Goal: Task Accomplishment & Management: Manage account settings

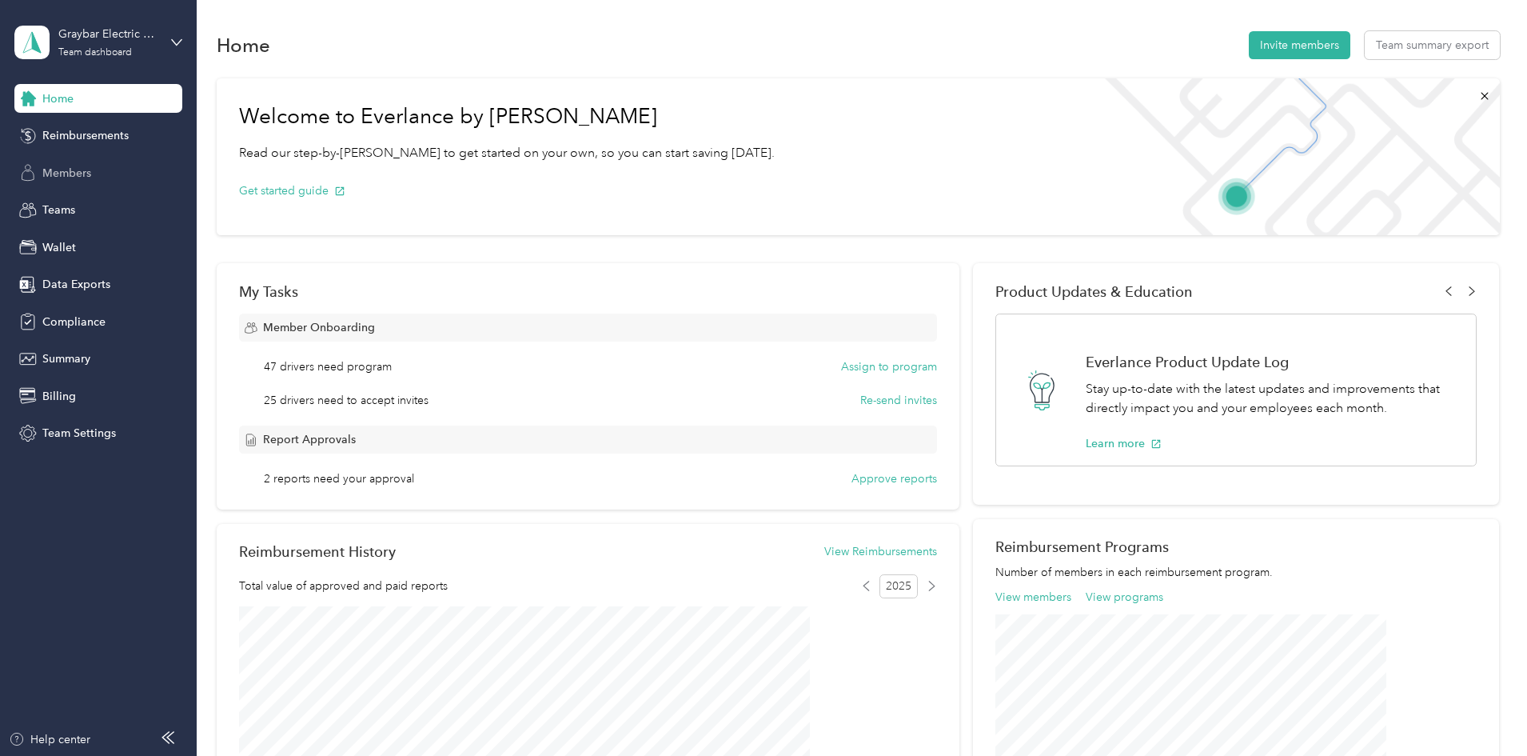
click at [72, 172] on span "Members" at bounding box center [66, 173] width 49 height 17
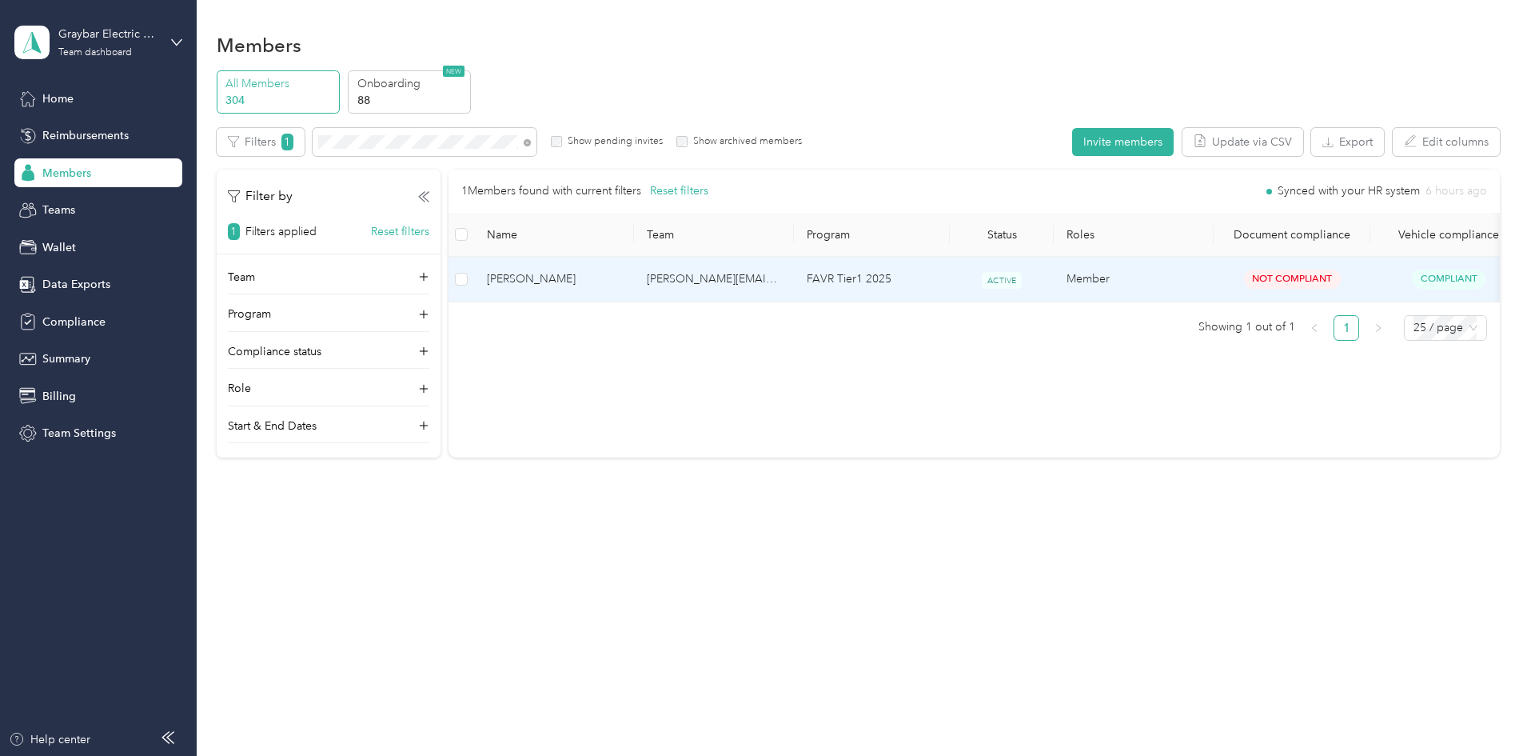
click at [754, 280] on td "[PERSON_NAME][EMAIL_ADDRESS][PERSON_NAME][DOMAIN_NAME]" at bounding box center [714, 279] width 160 height 45
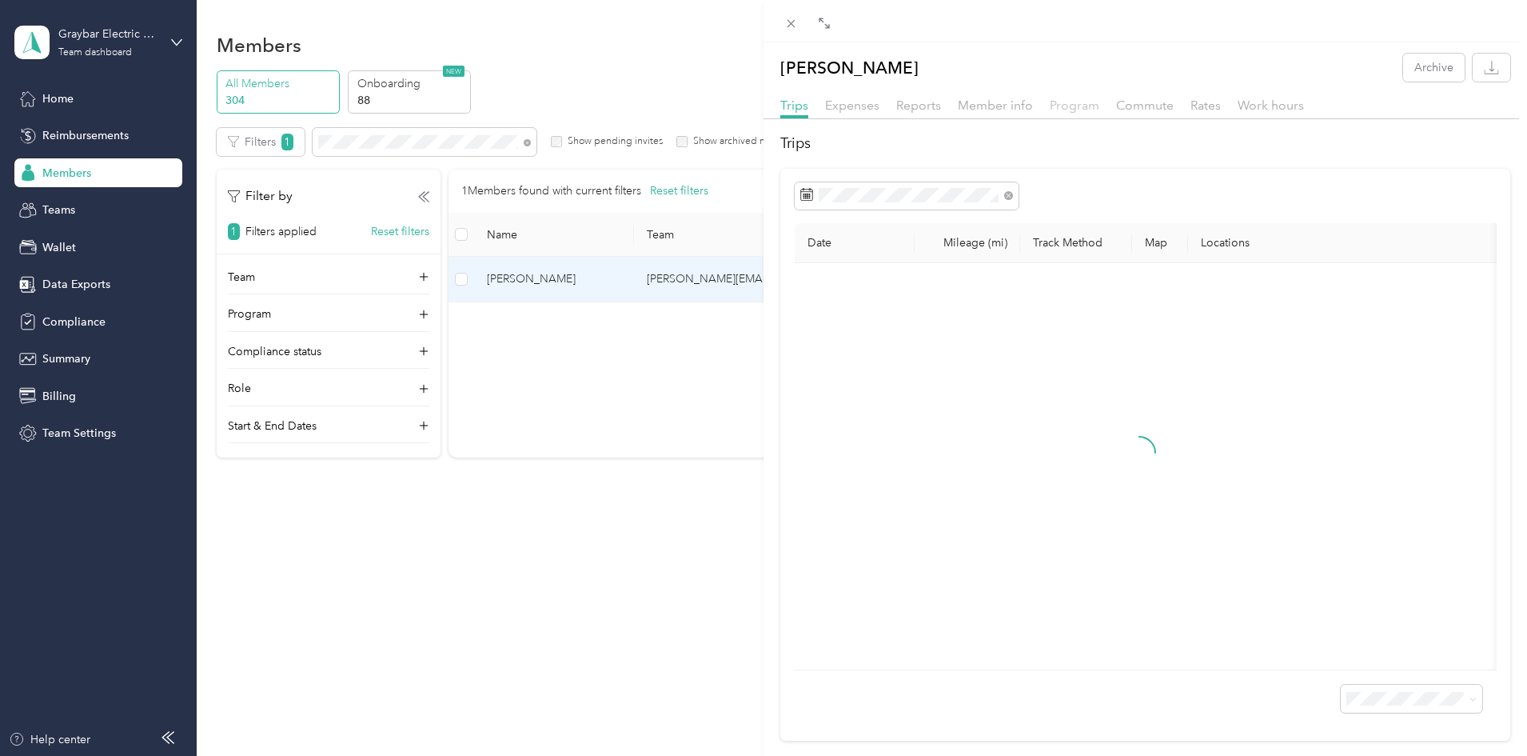
click at [1080, 100] on span "Program" at bounding box center [1075, 105] width 50 height 15
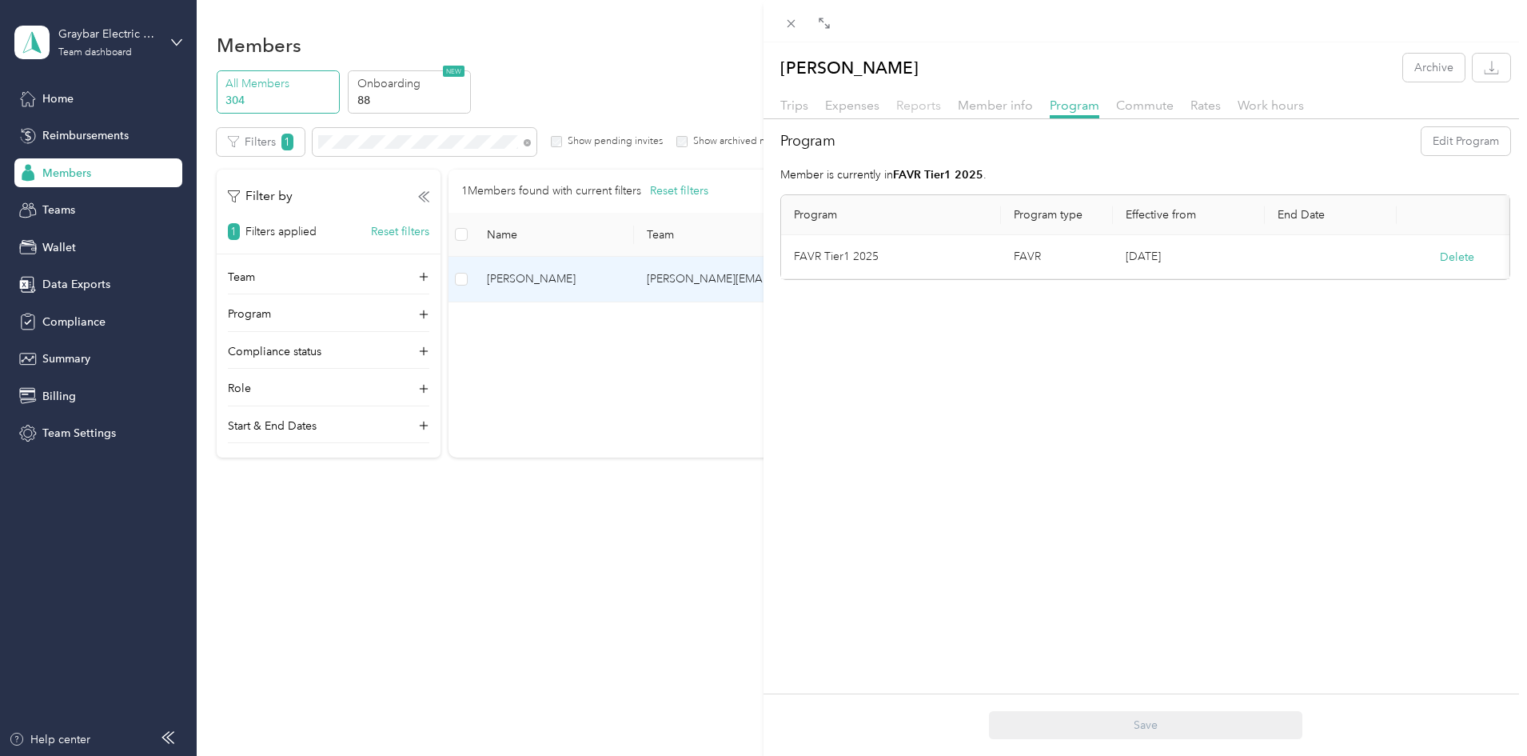
click at [937, 104] on span "Reports" at bounding box center [918, 105] width 45 height 15
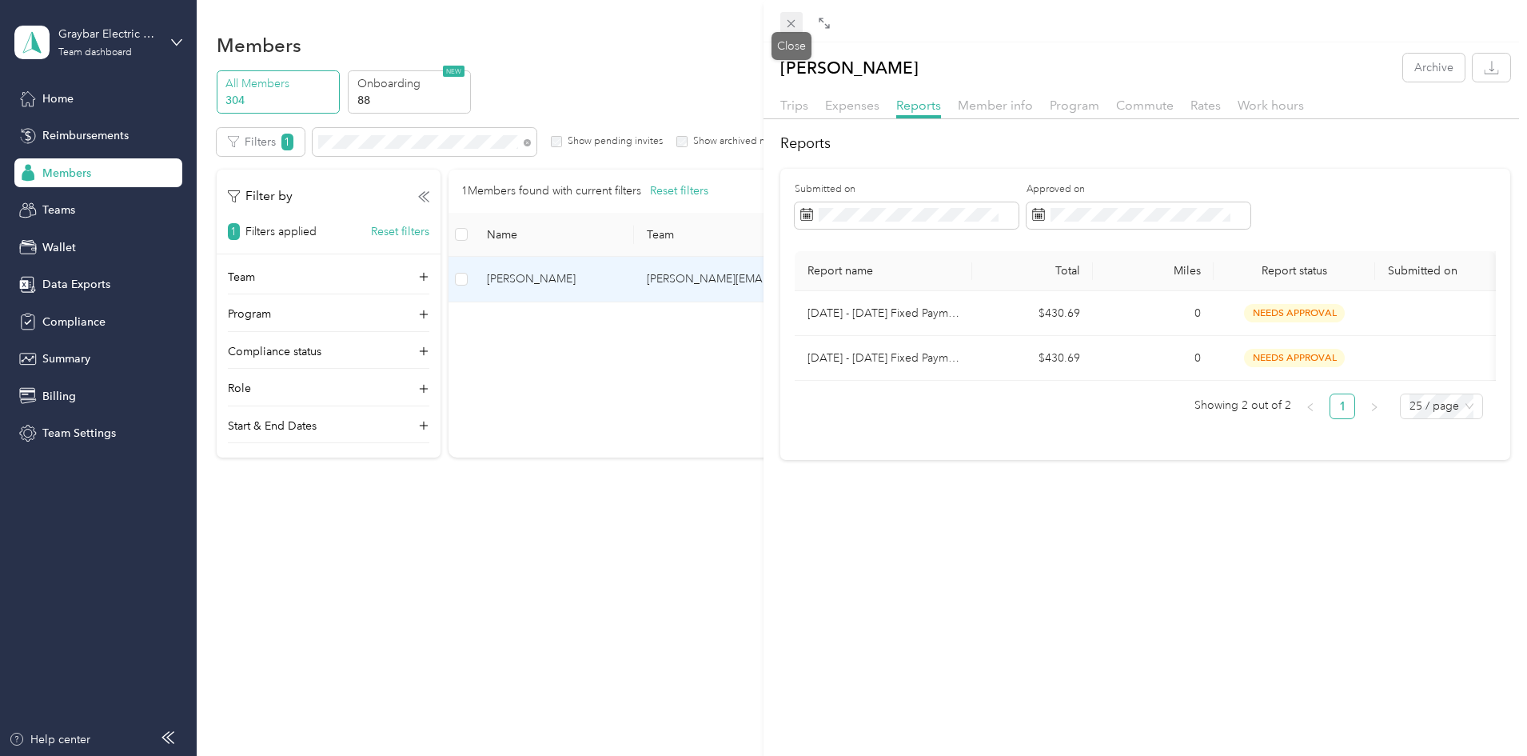
click at [798, 19] on icon at bounding box center [791, 24] width 14 height 14
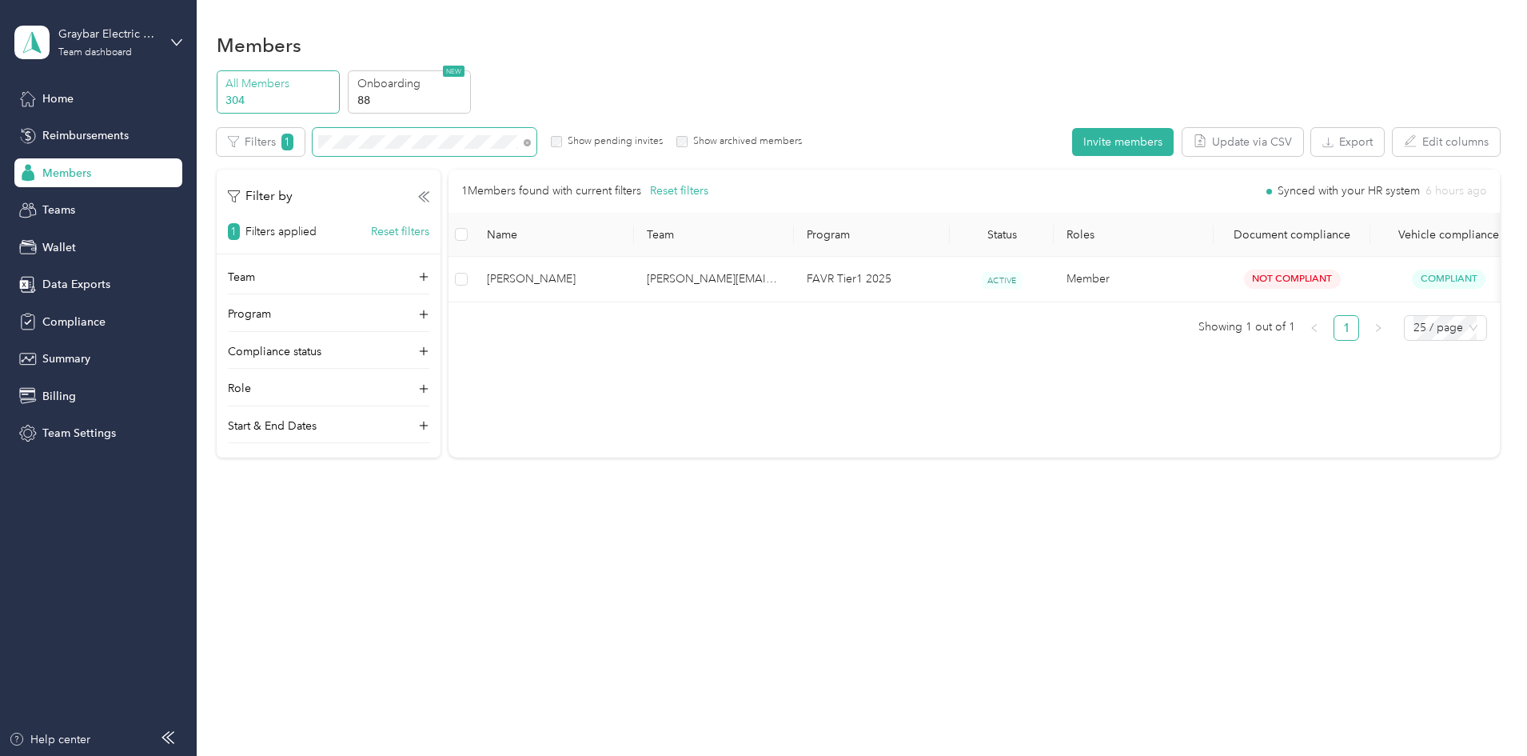
click at [257, 112] on div "All Members 304 Onboarding 88 NEW Edit role Edit team Edit program Export Selec…" at bounding box center [858, 270] width 1283 height 401
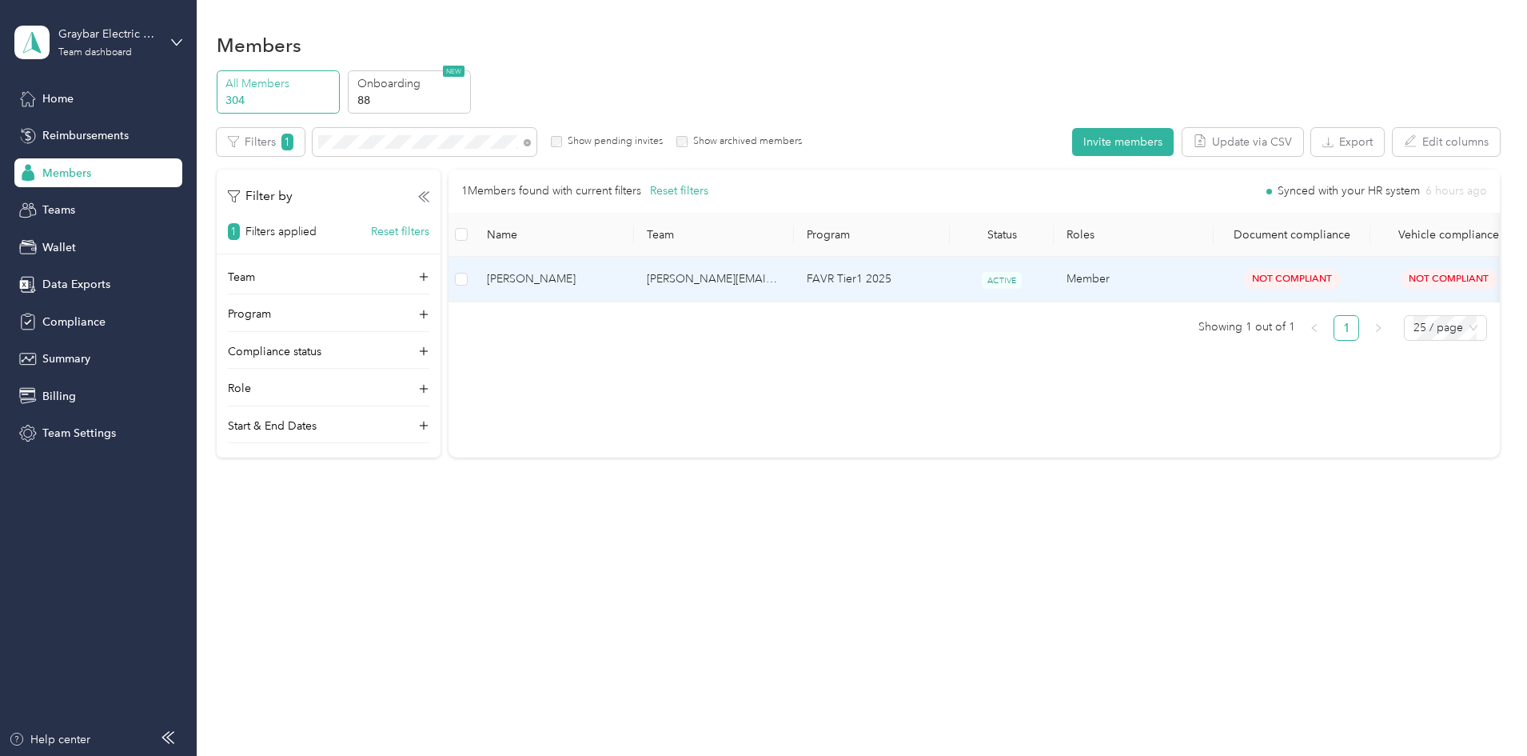
click at [621, 273] on span "[PERSON_NAME]" at bounding box center [554, 279] width 134 height 18
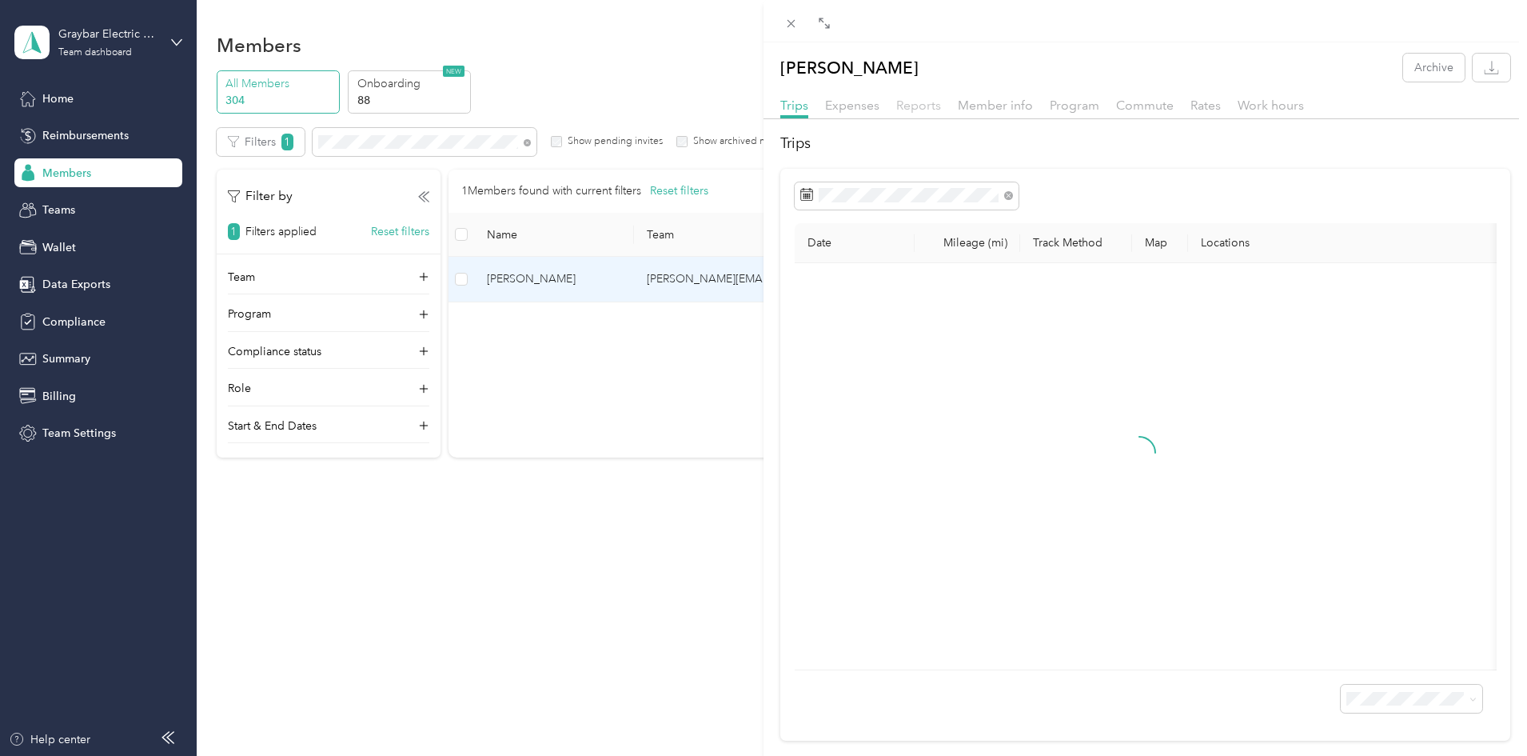
click at [913, 106] on span "Reports" at bounding box center [918, 105] width 45 height 15
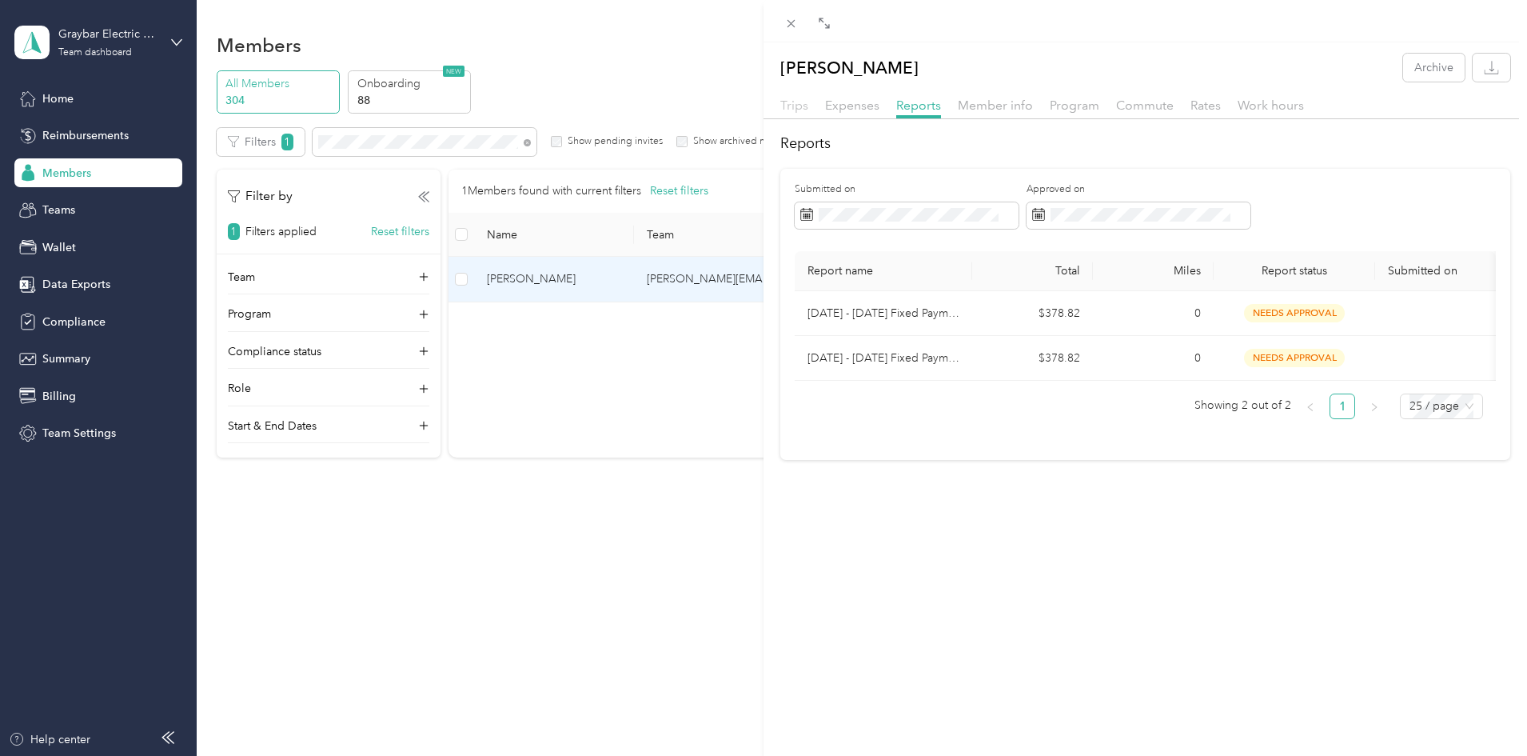
click at [804, 111] on span "Trips" at bounding box center [794, 105] width 28 height 15
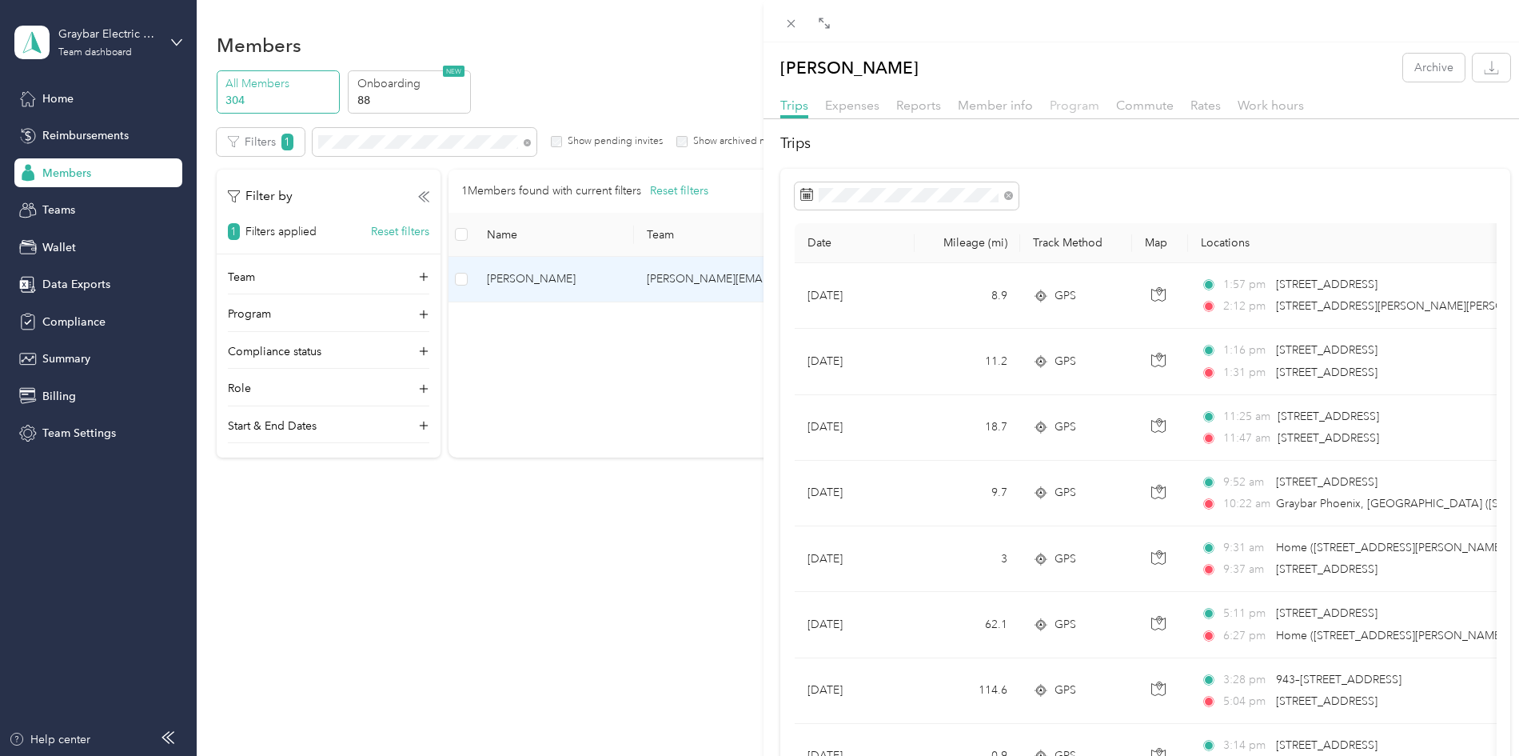
click at [1074, 103] on span "Program" at bounding box center [1075, 105] width 50 height 15
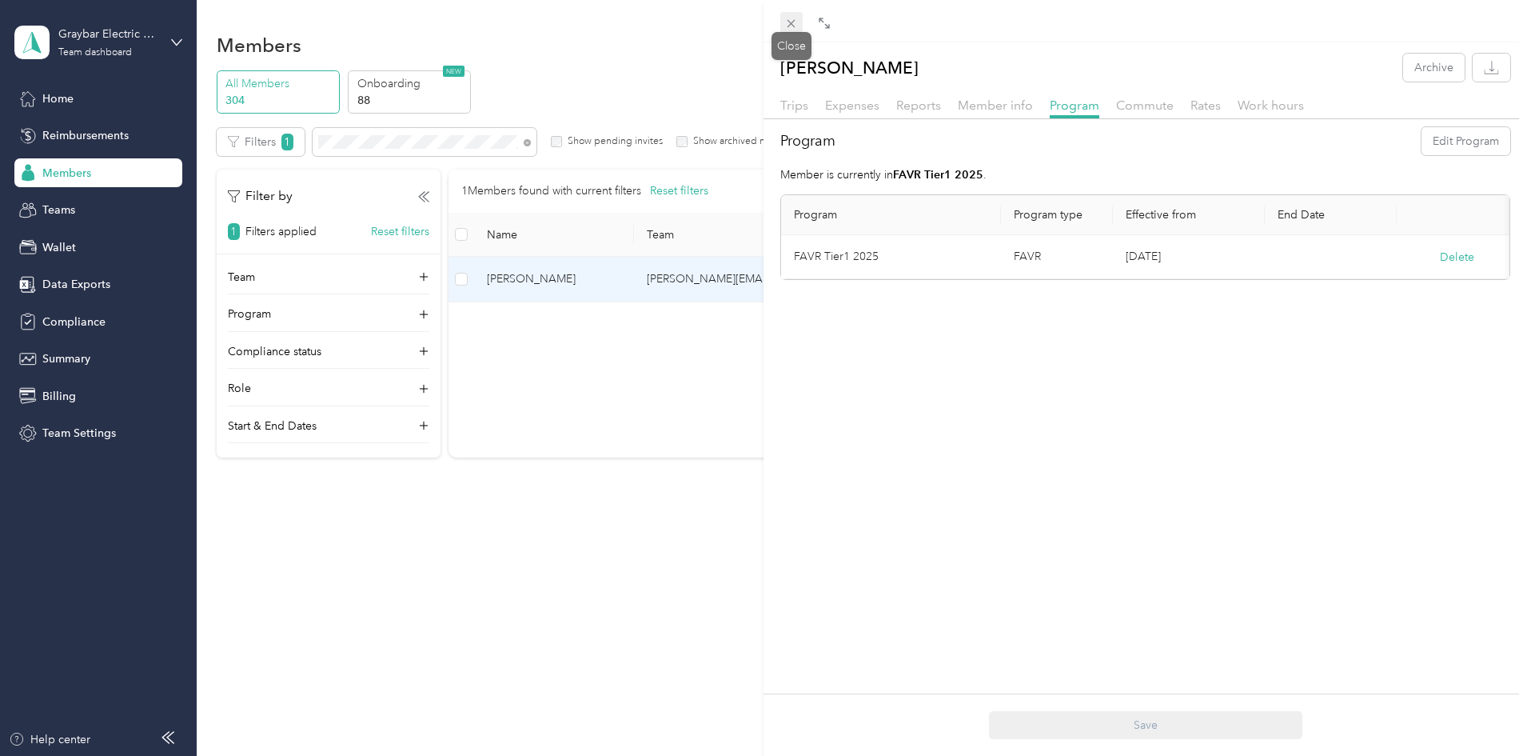
click at [794, 26] on icon at bounding box center [792, 24] width 8 height 8
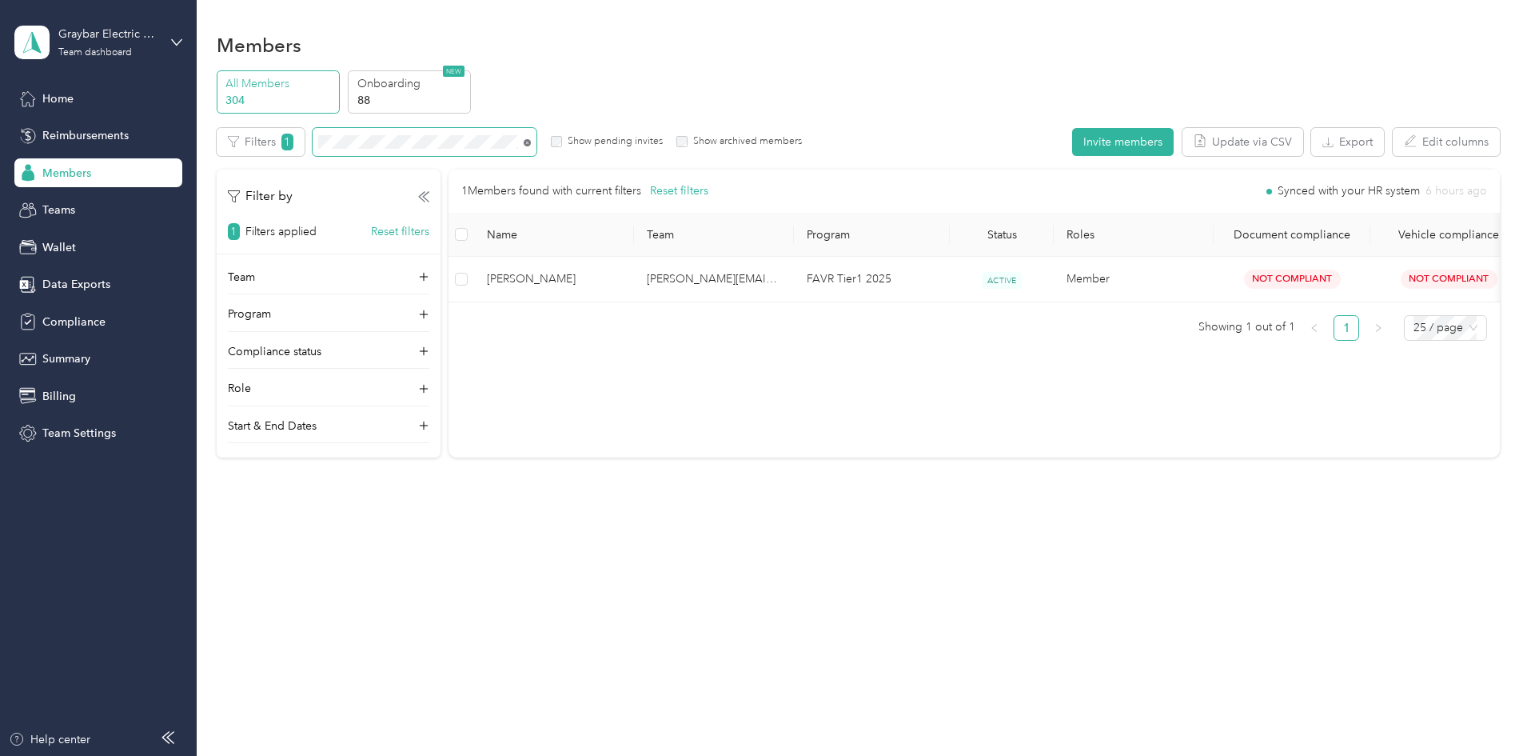
click at [531, 142] on icon at bounding box center [527, 142] width 7 height 7
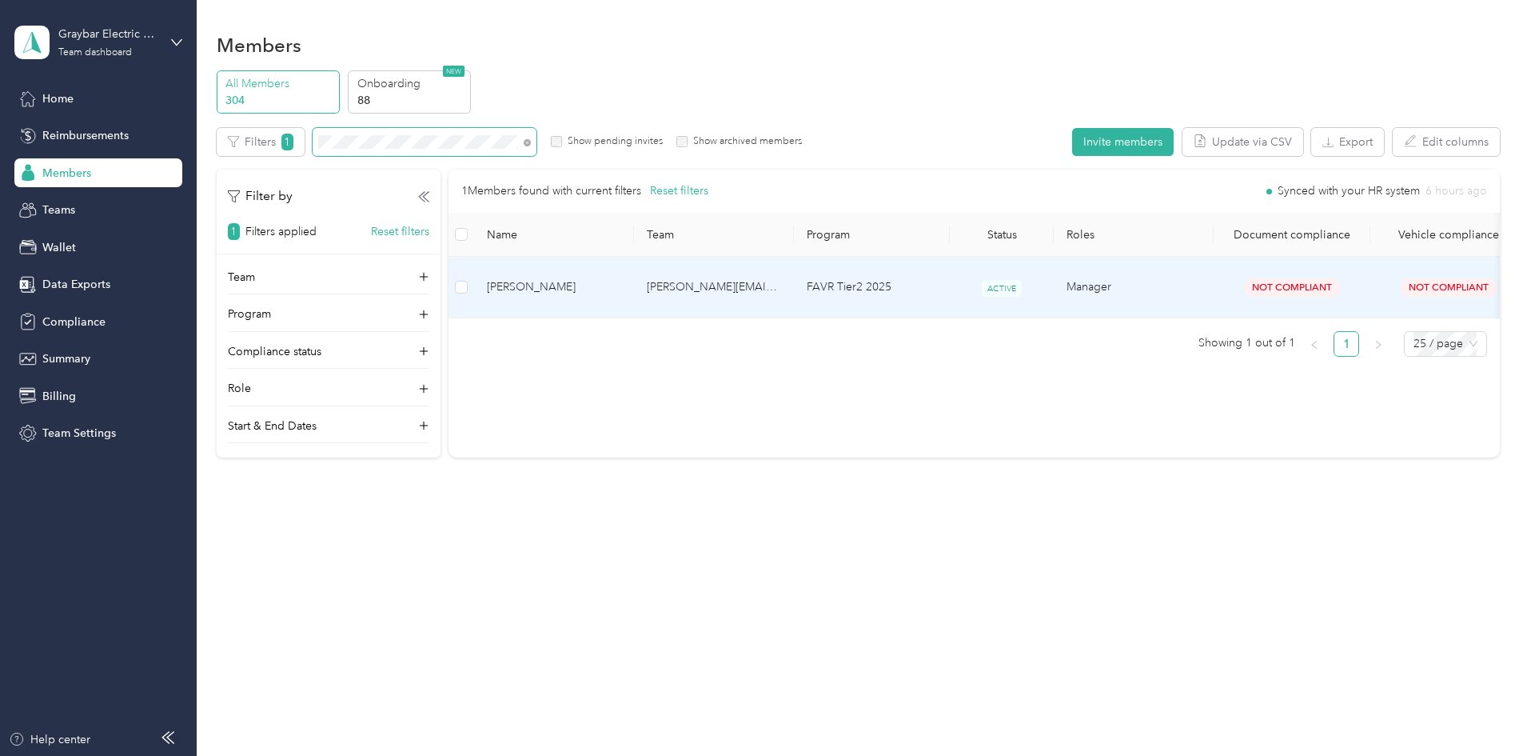
click at [621, 278] on span "[PERSON_NAME]" at bounding box center [554, 287] width 134 height 18
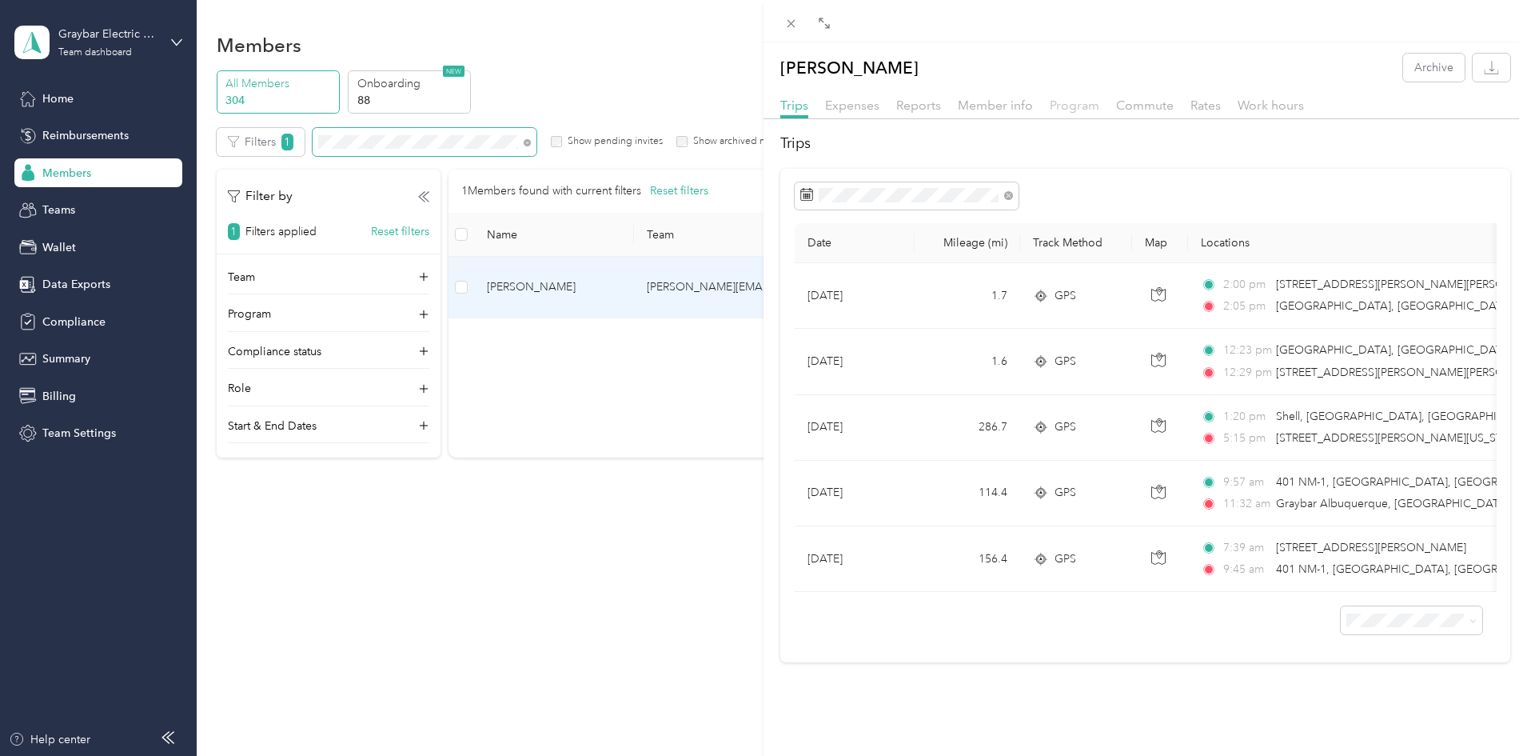
click at [1071, 101] on span "Program" at bounding box center [1075, 105] width 50 height 15
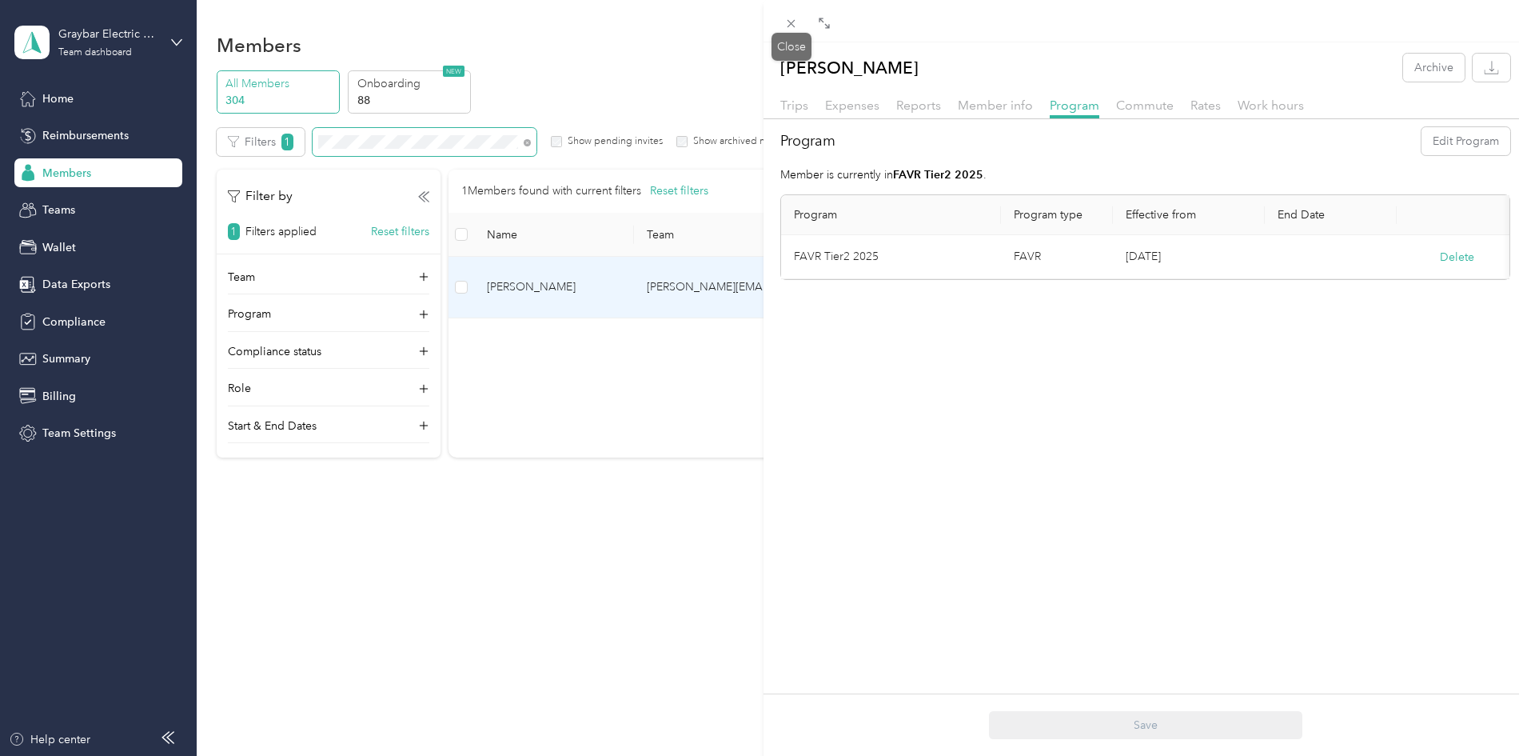
click at [800, 26] on span at bounding box center [791, 23] width 22 height 22
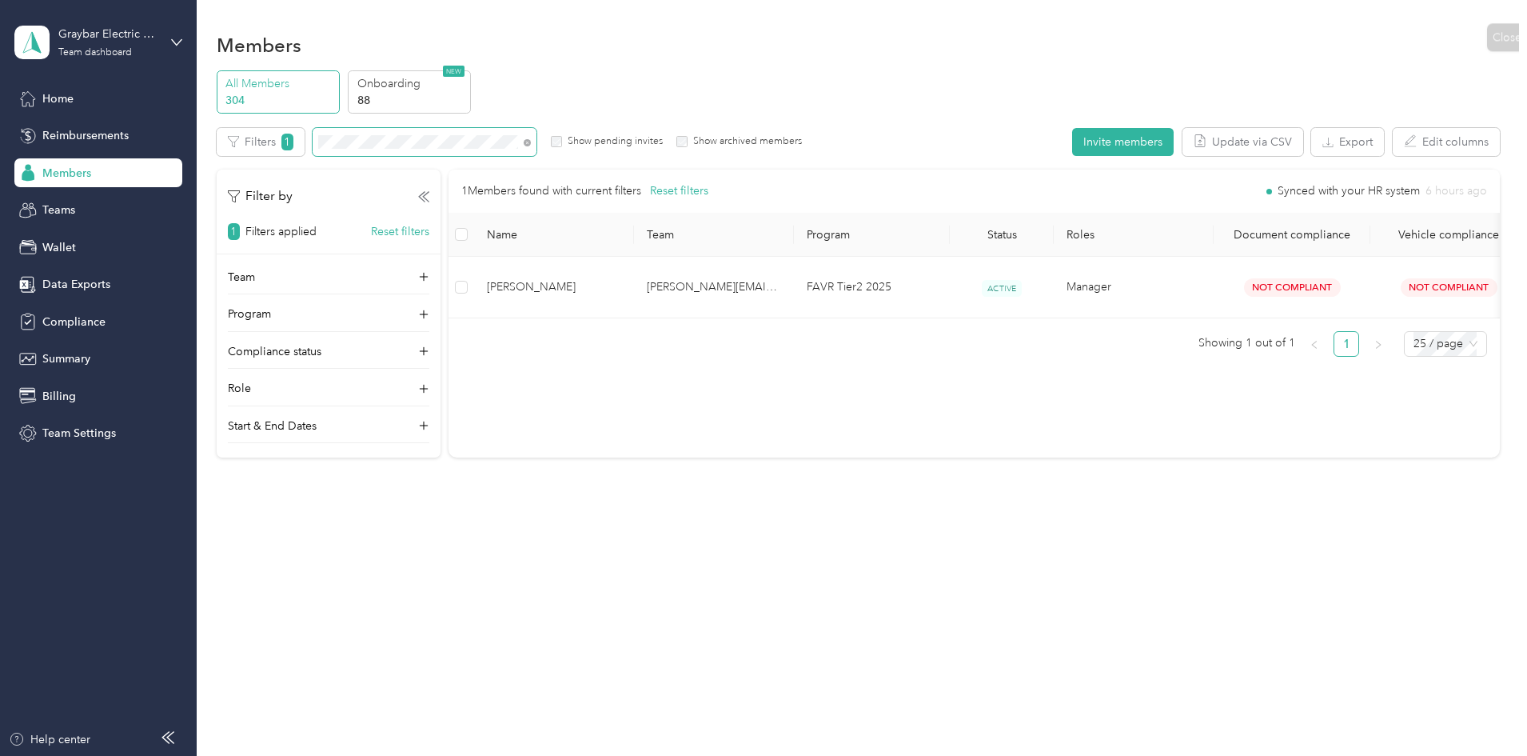
click at [1487, 25] on div "Close" at bounding box center [1507, 37] width 40 height 28
click at [531, 142] on icon at bounding box center [527, 142] width 7 height 7
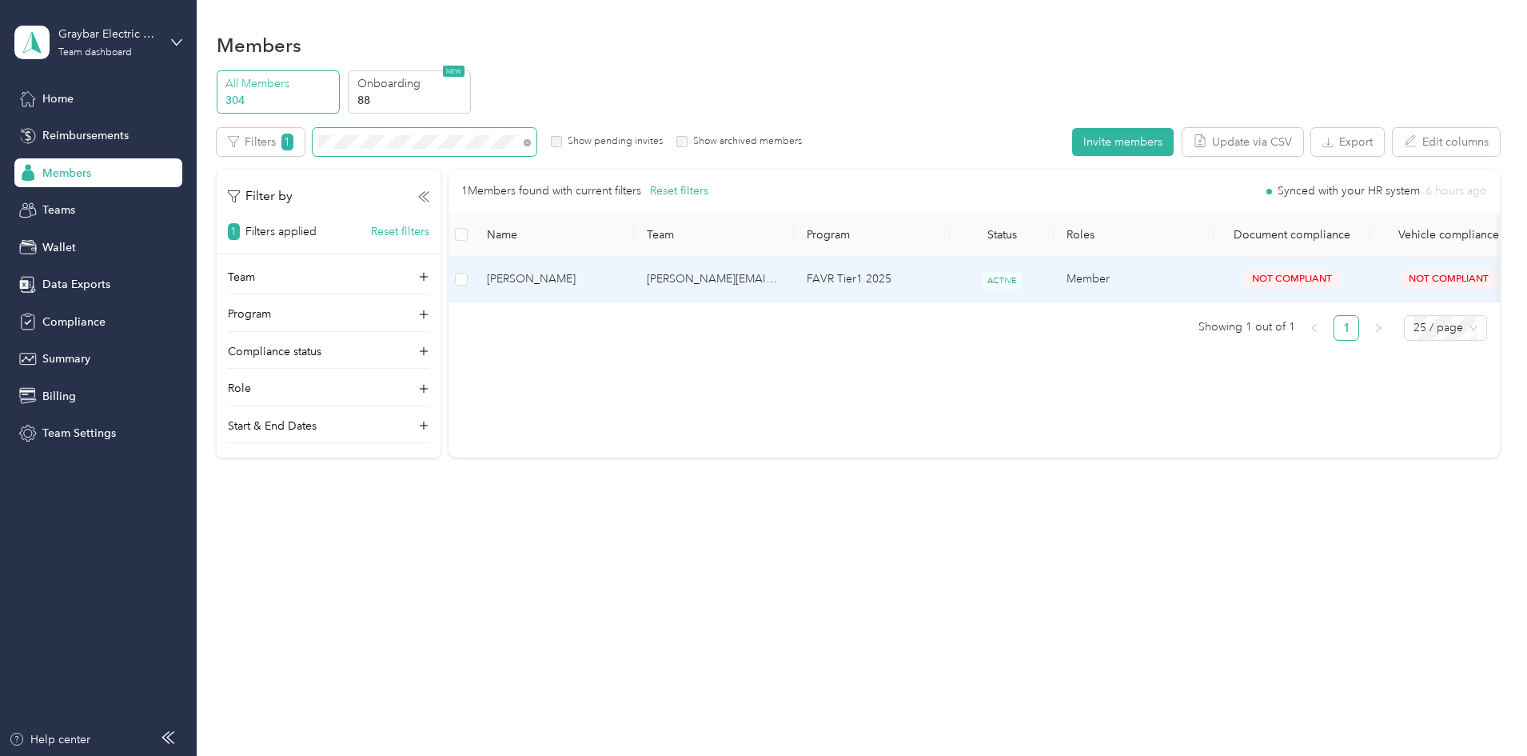
click at [621, 273] on span "[PERSON_NAME]" at bounding box center [554, 279] width 134 height 18
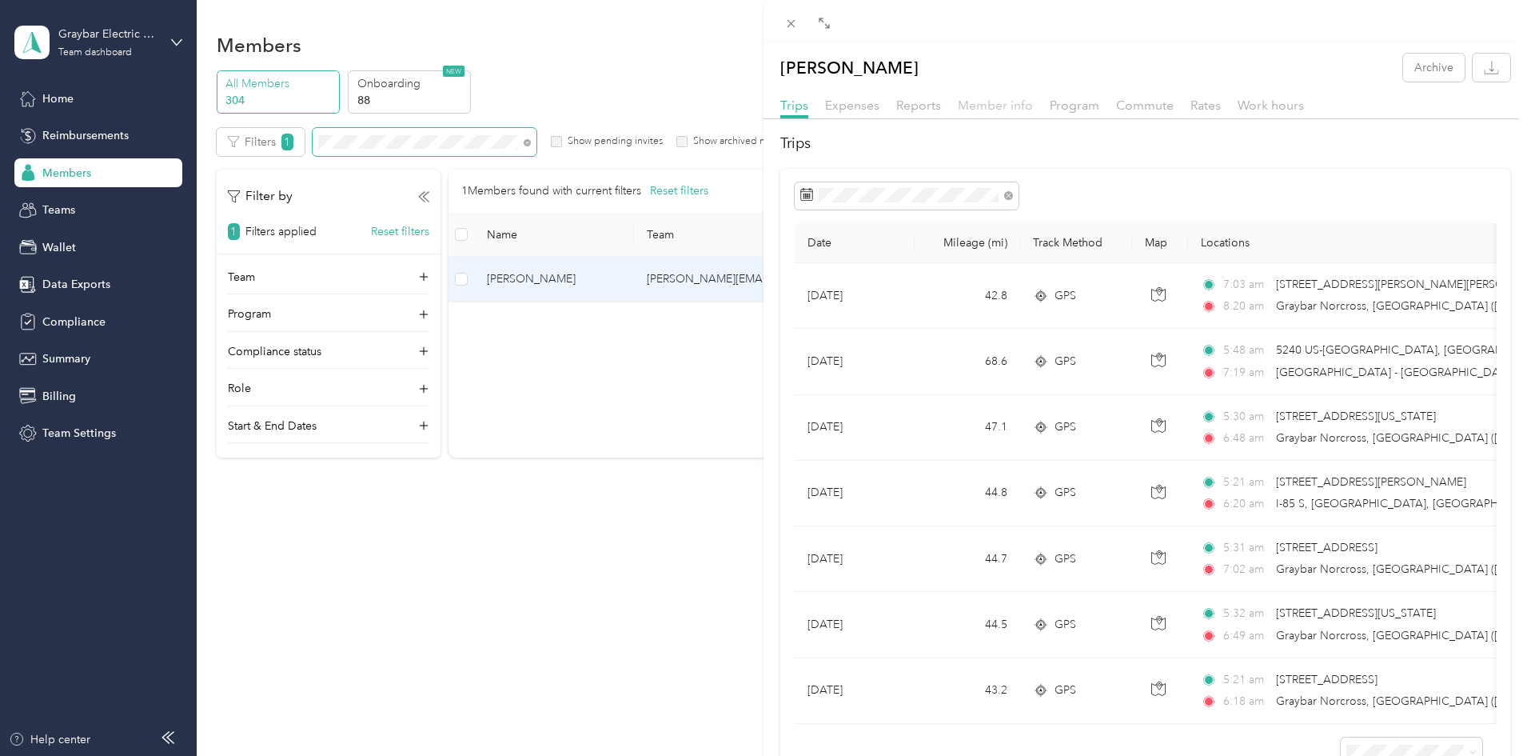
click at [1023, 107] on span "Member info" at bounding box center [995, 105] width 75 height 15
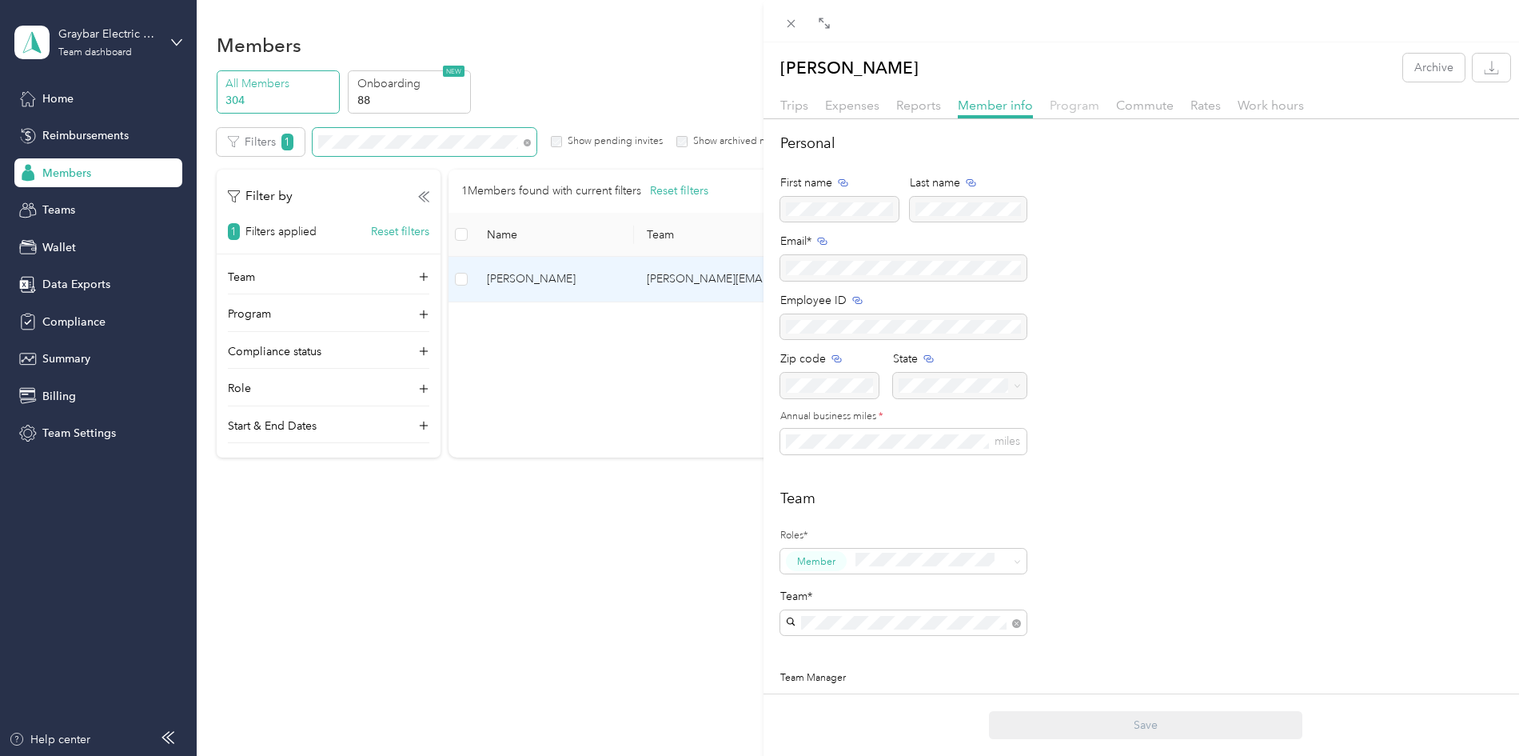
click at [1061, 106] on span "Program" at bounding box center [1075, 105] width 50 height 15
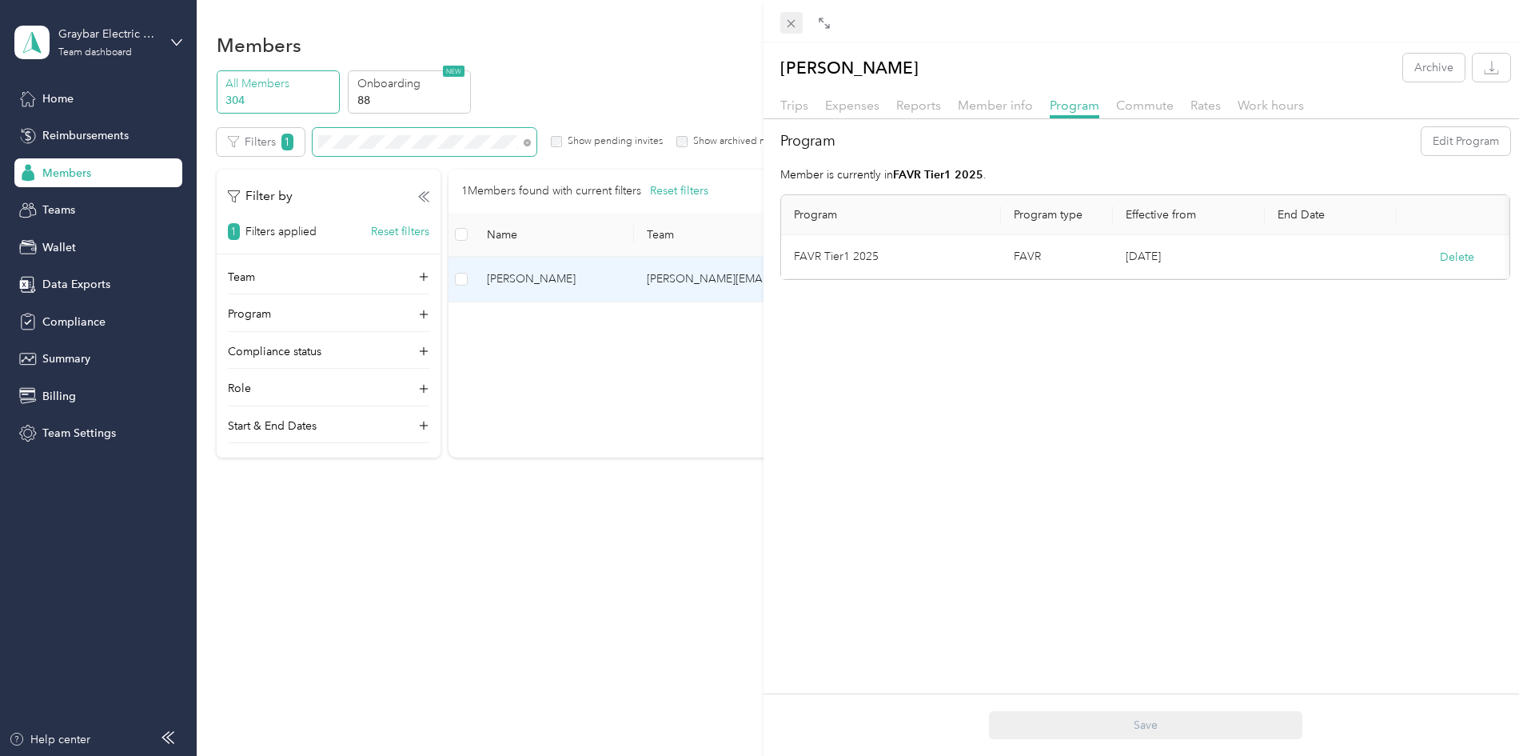
click at [786, 27] on icon at bounding box center [791, 24] width 14 height 14
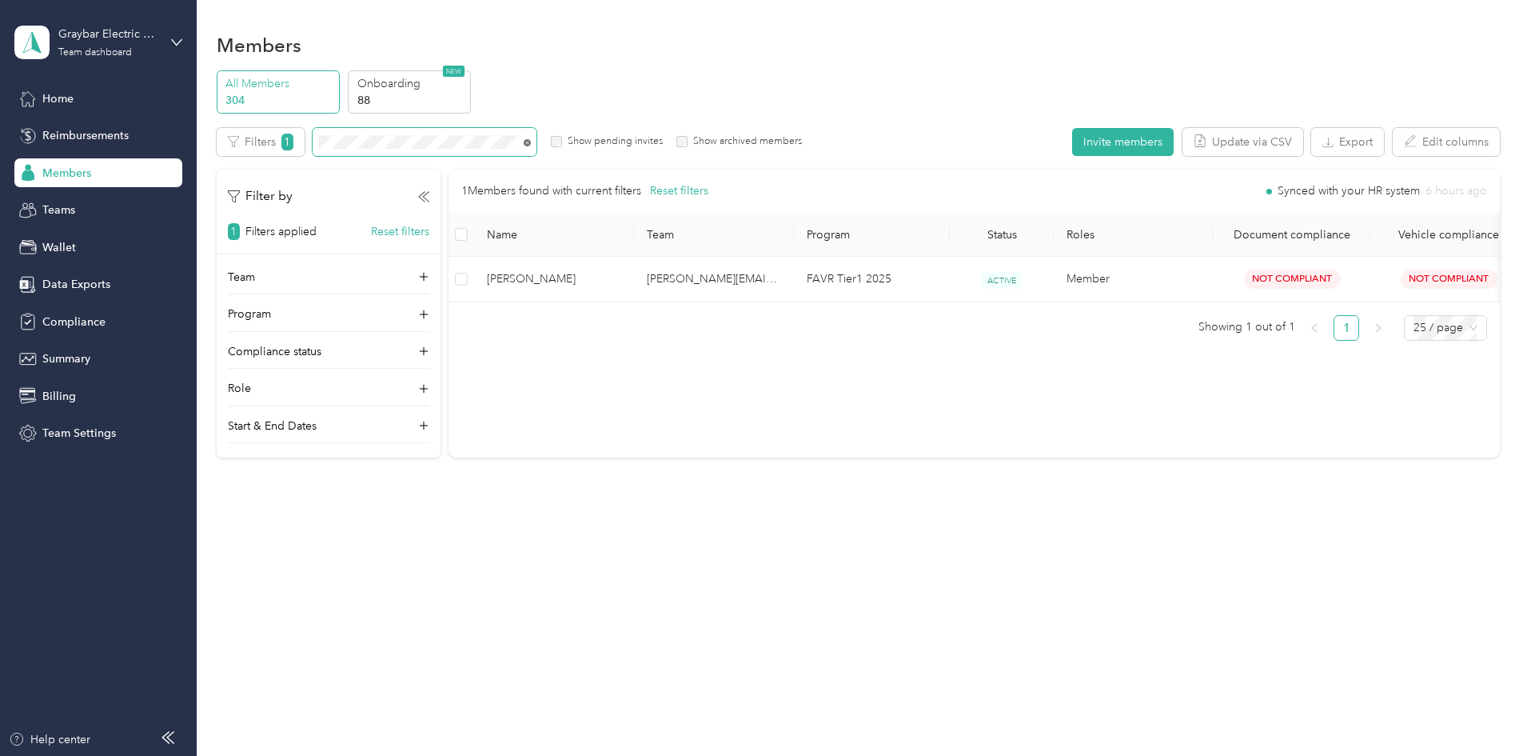
click at [531, 142] on icon at bounding box center [527, 142] width 7 height 7
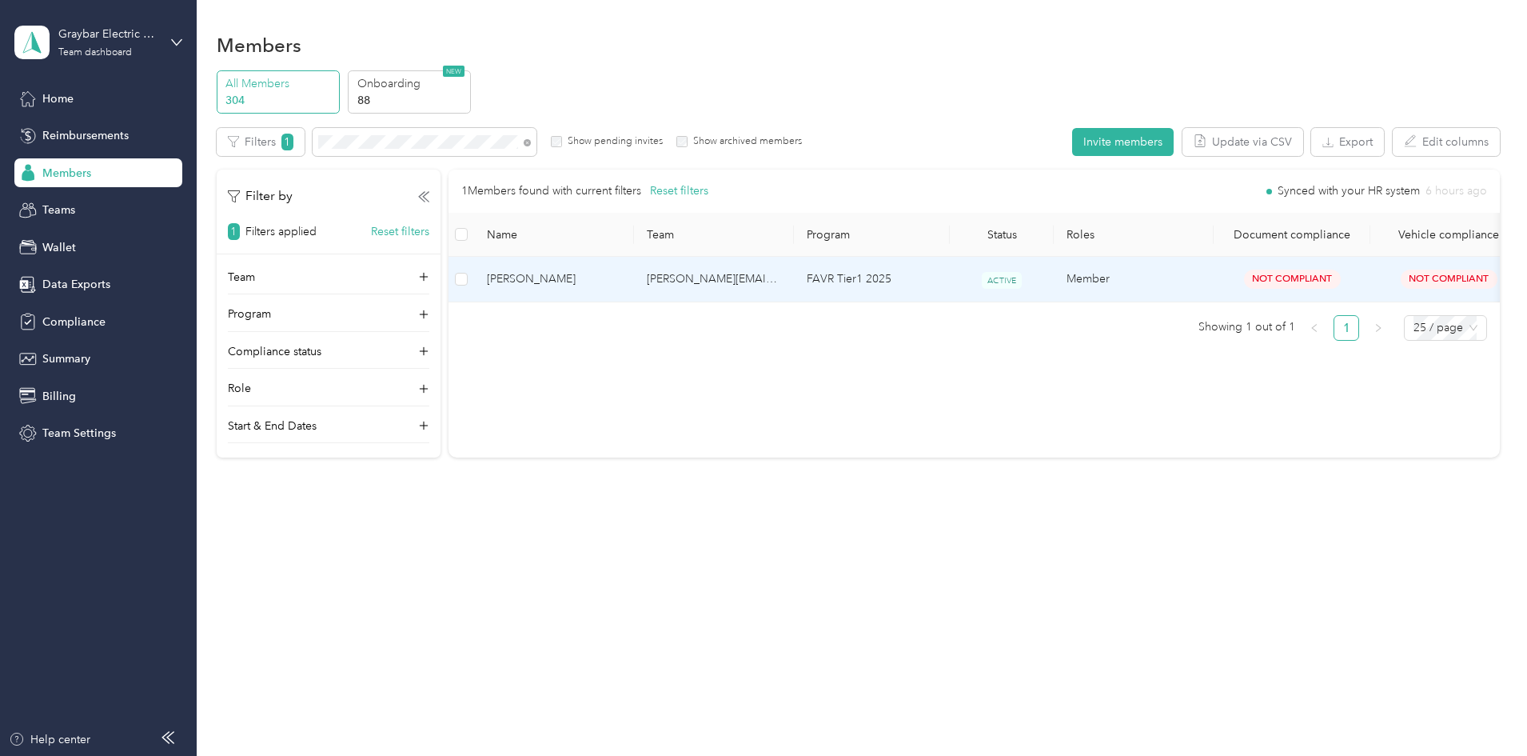
click at [749, 289] on td "[PERSON_NAME][EMAIL_ADDRESS][PERSON_NAME][DOMAIN_NAME]" at bounding box center [714, 279] width 160 height 45
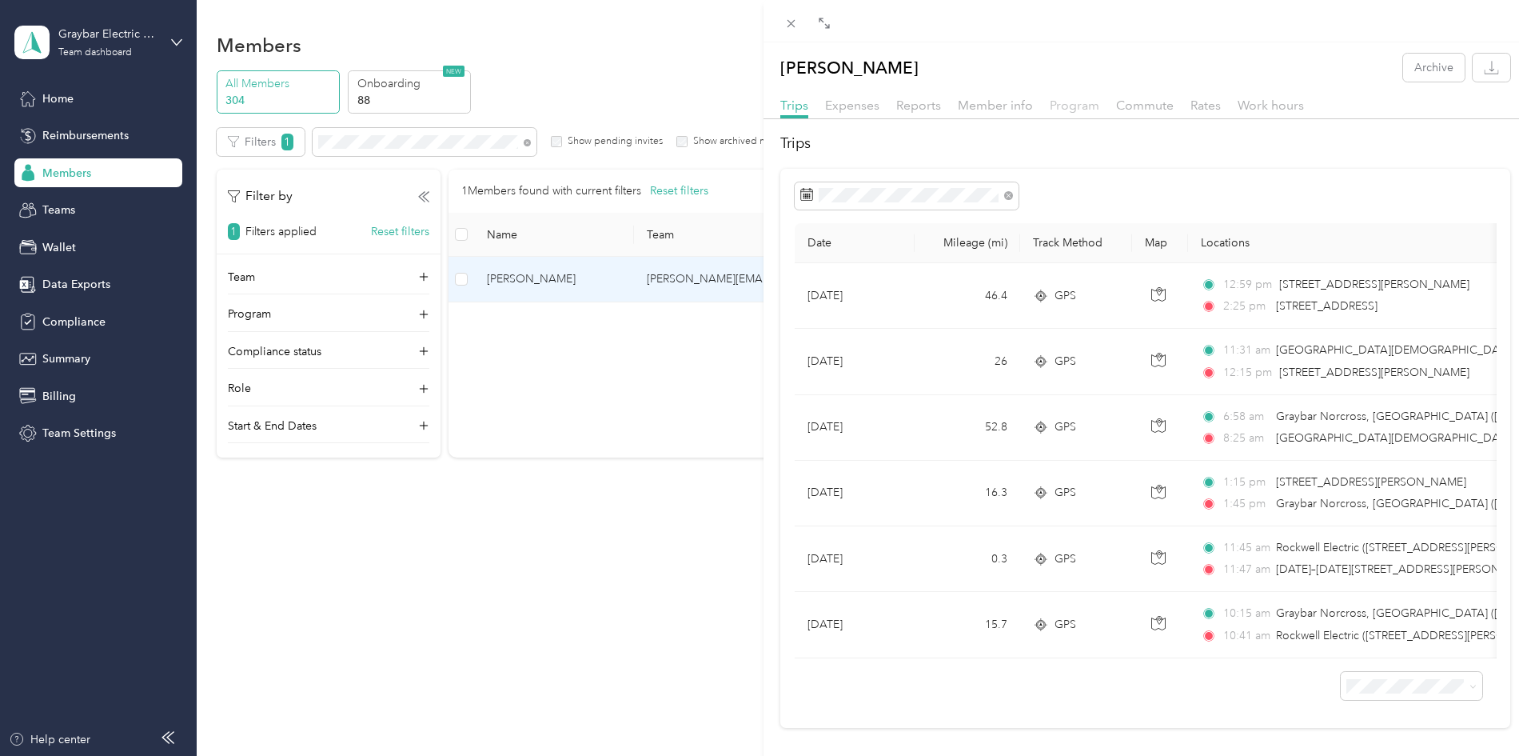
click at [1083, 106] on span "Program" at bounding box center [1075, 105] width 50 height 15
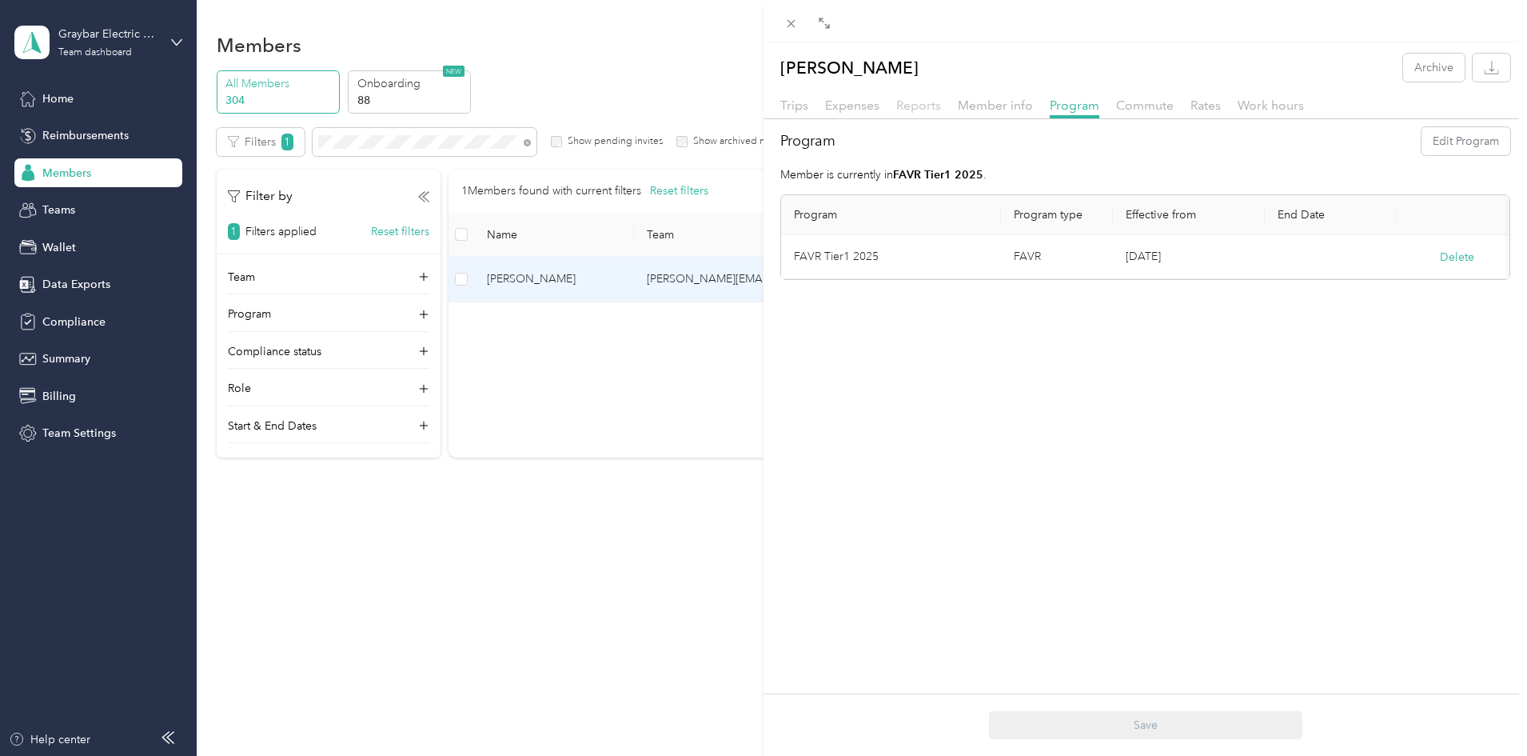
click at [915, 107] on span "Reports" at bounding box center [918, 105] width 45 height 15
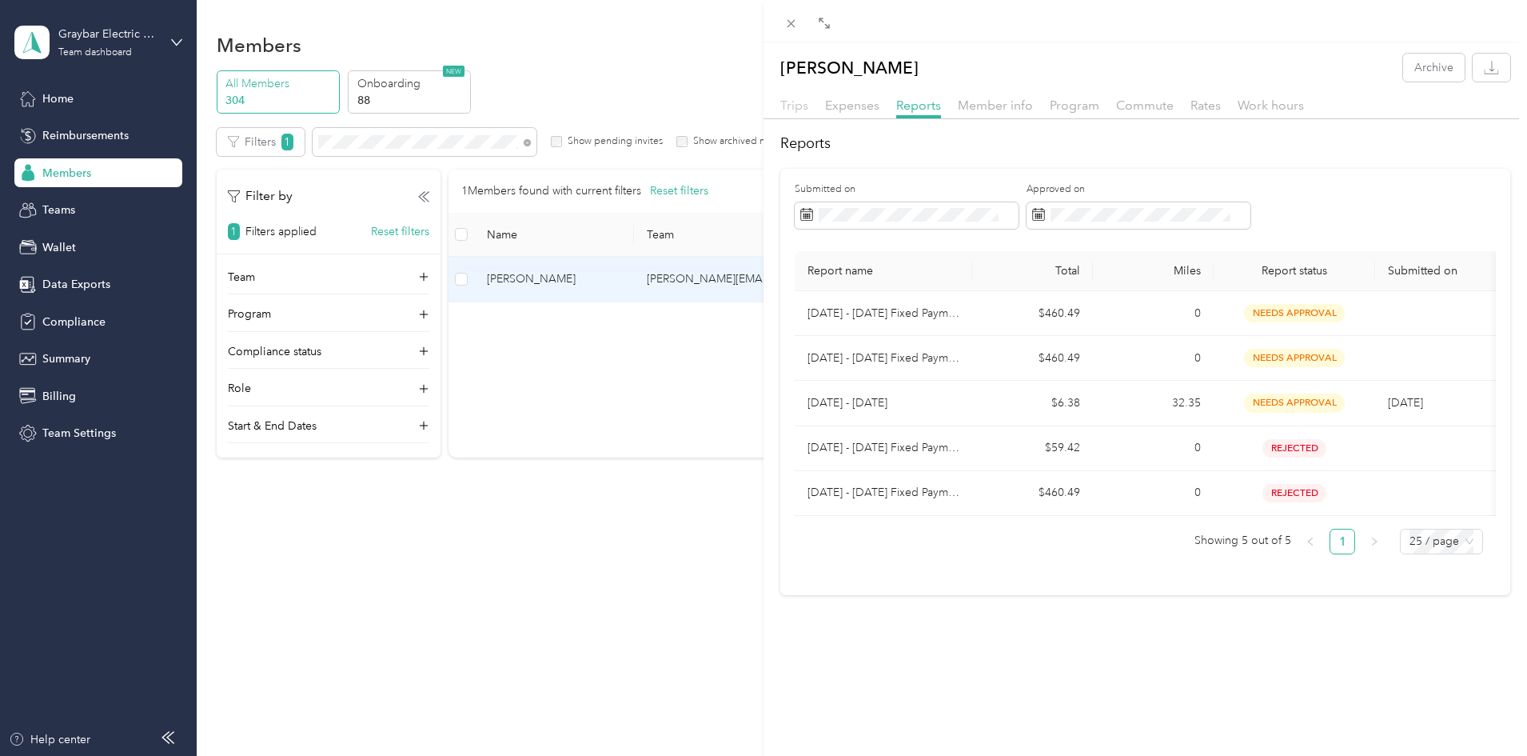
click at [789, 111] on span "Trips" at bounding box center [794, 105] width 28 height 15
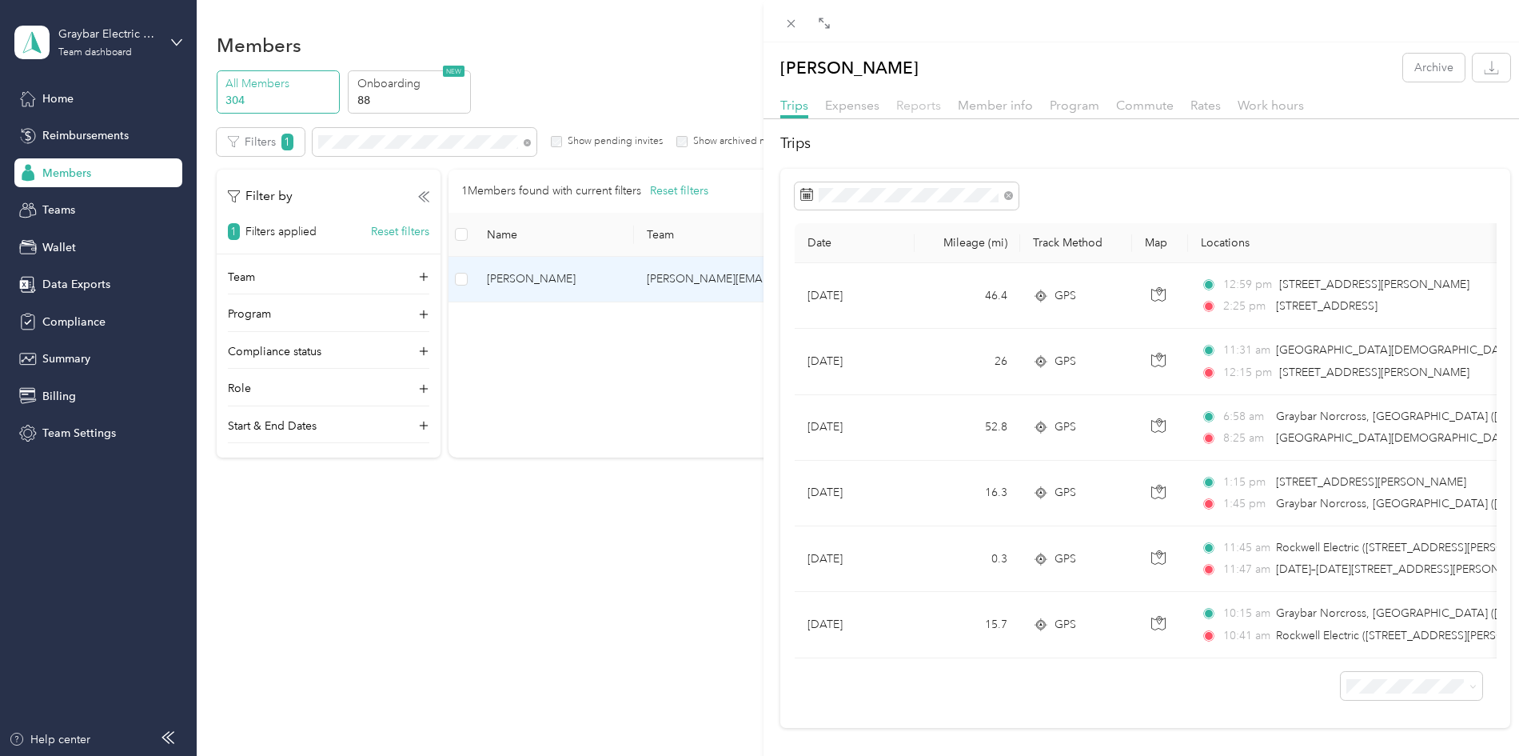
click at [932, 104] on span "Reports" at bounding box center [918, 105] width 45 height 15
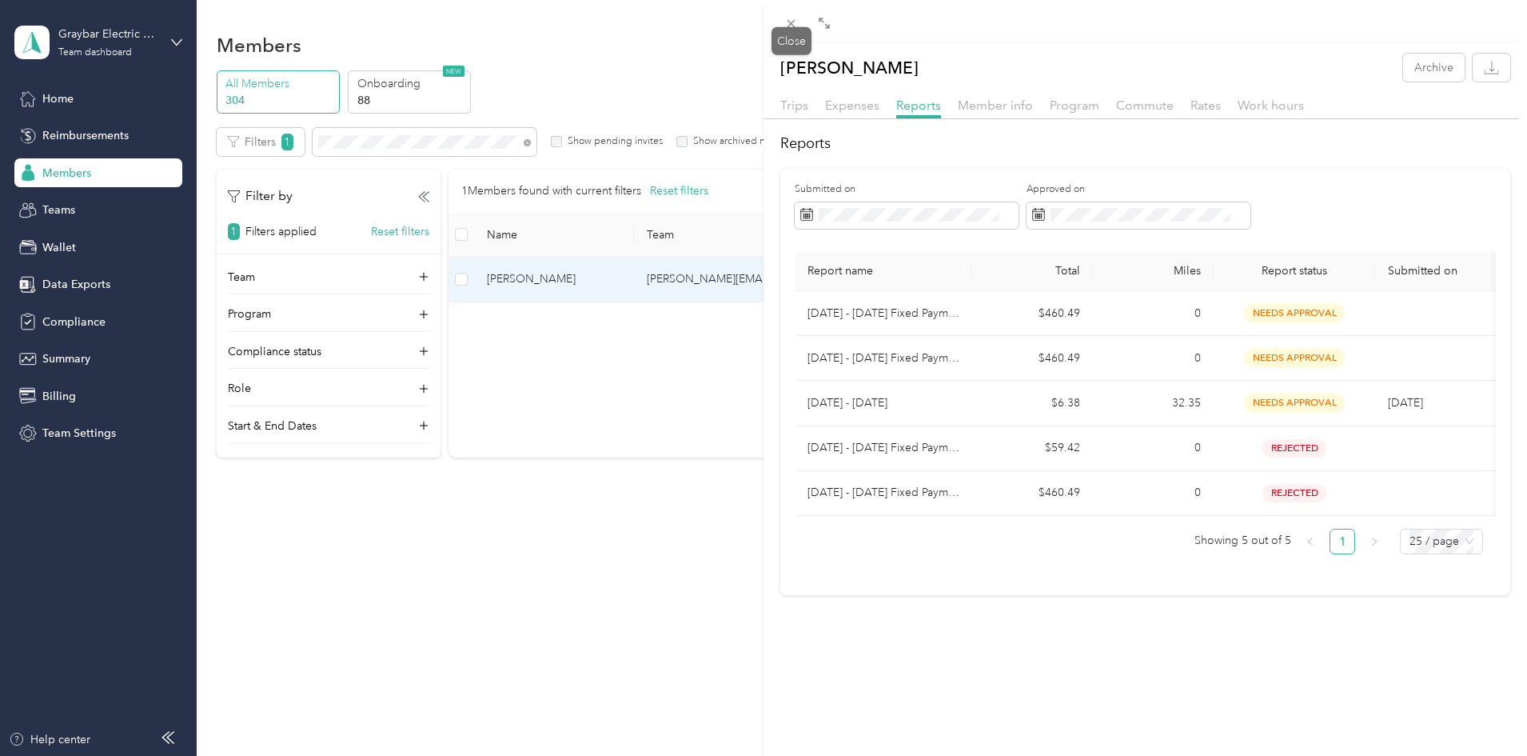
drag, startPoint x: 798, startPoint y: 30, endPoint x: 792, endPoint y: 24, distance: 8.5
click at [793, 24] on icon at bounding box center [791, 24] width 14 height 14
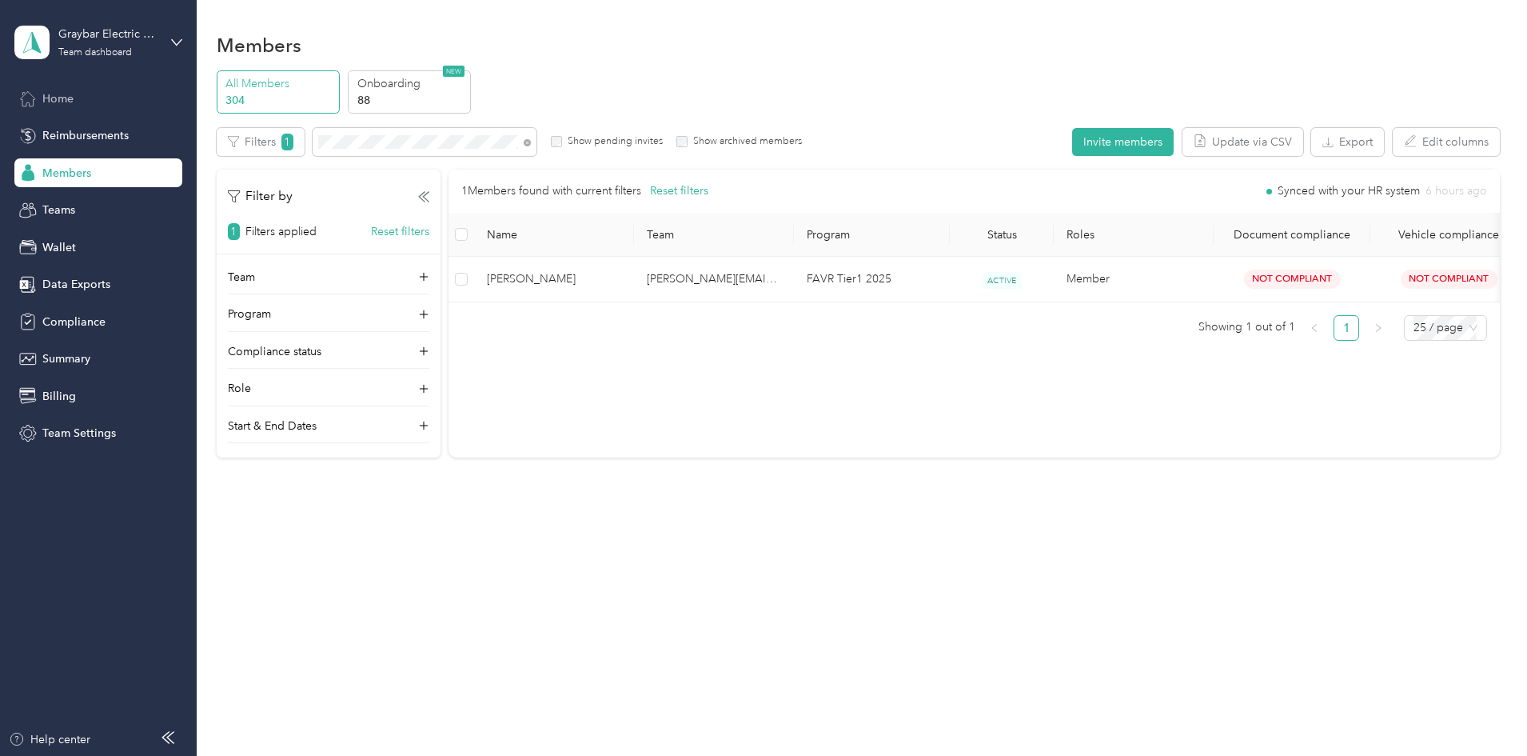
click at [80, 96] on div "Home" at bounding box center [98, 98] width 168 height 29
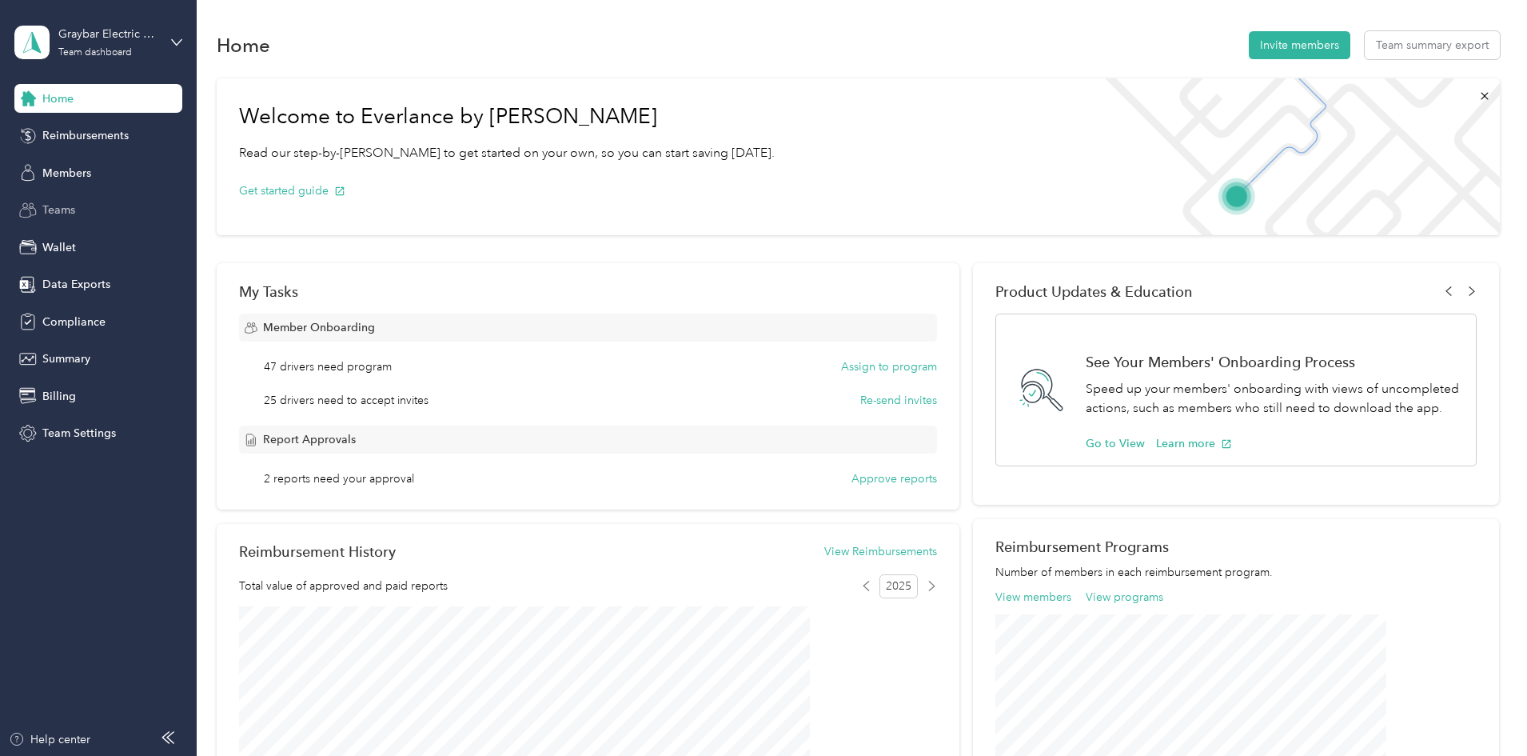
click at [136, 217] on div "Teams" at bounding box center [98, 210] width 168 height 29
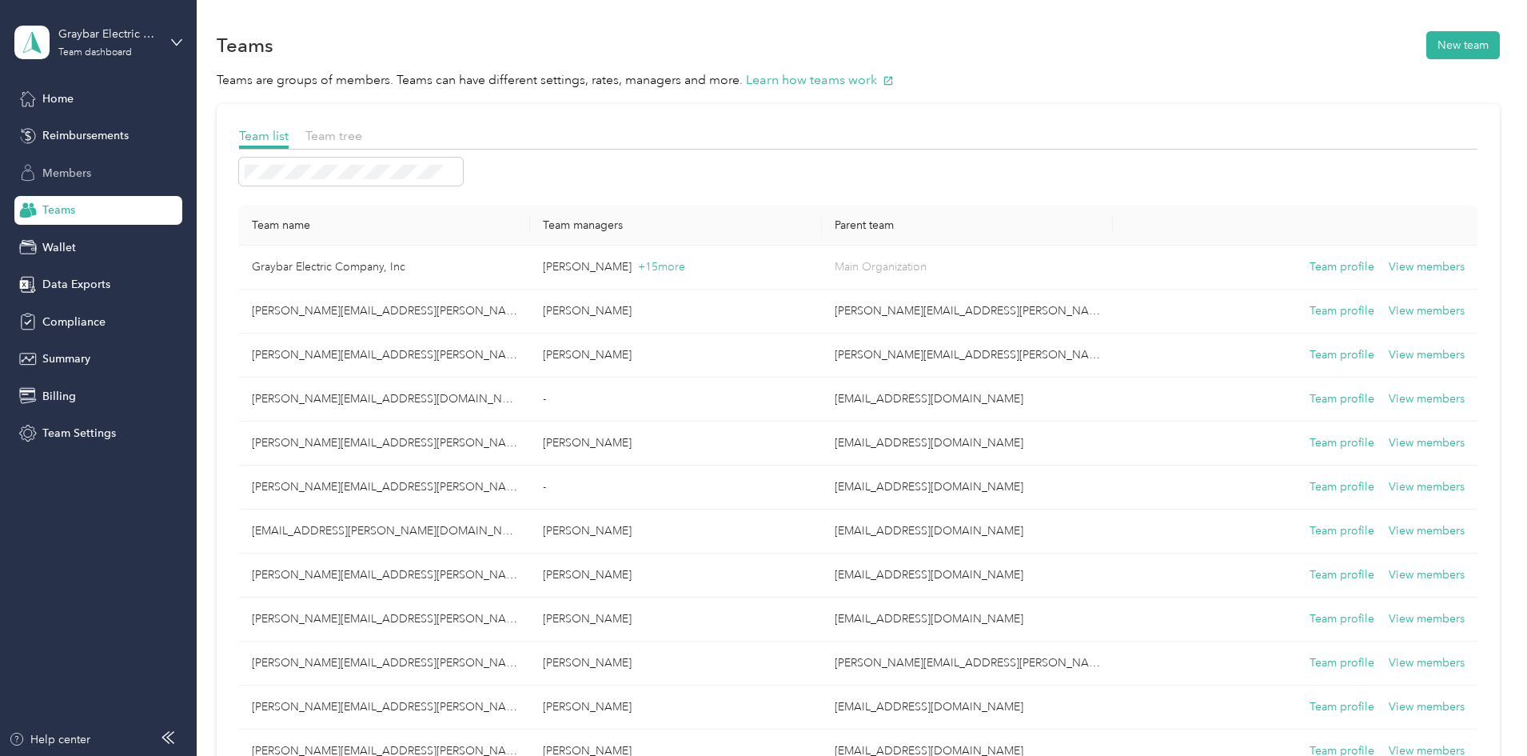
click at [143, 171] on div "Members" at bounding box center [98, 172] width 168 height 29
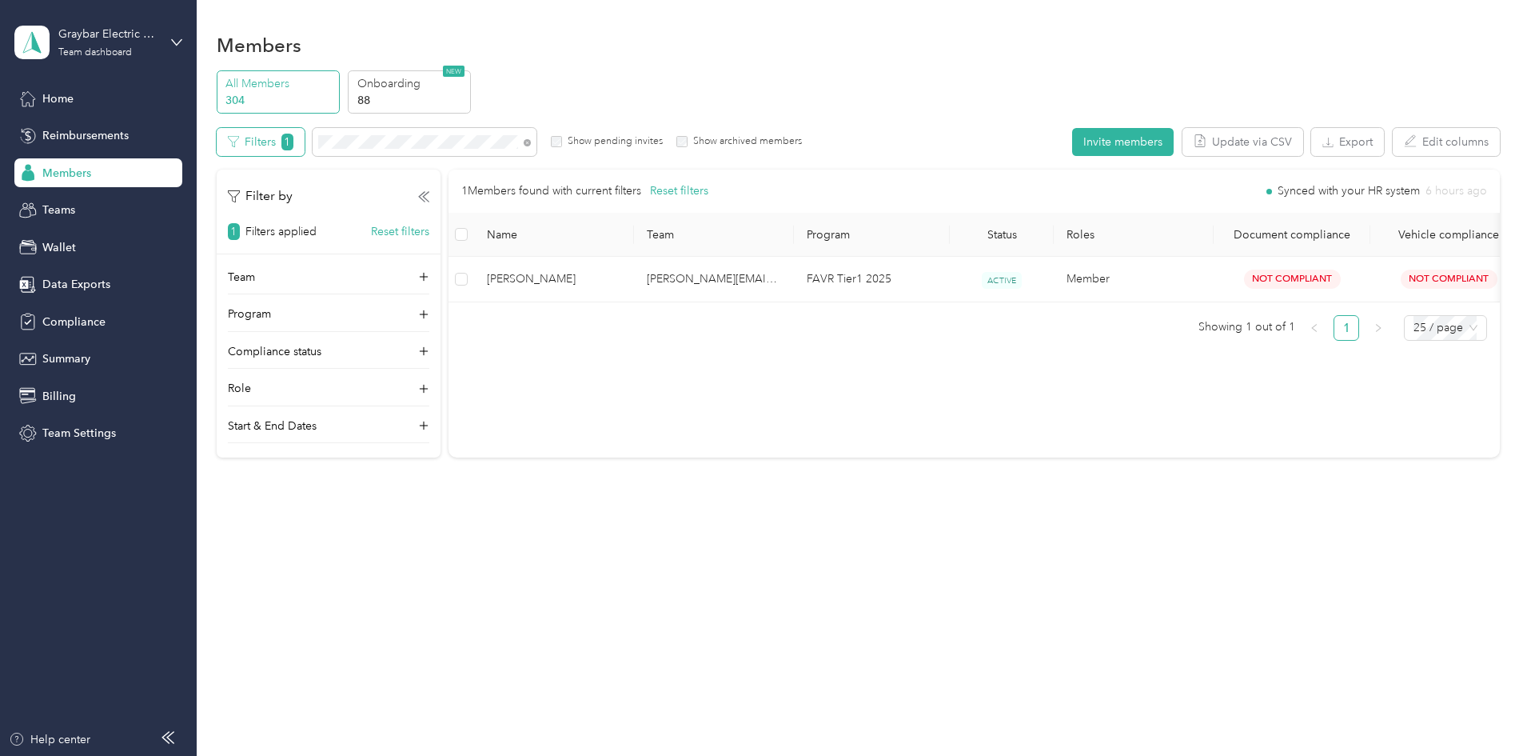
drag, startPoint x: 493, startPoint y: 134, endPoint x: 399, endPoint y: 130, distance: 93.6
click at [399, 130] on div "Filters 1 Show pending invites Show archived members" at bounding box center [510, 142] width 586 height 28
click at [237, 110] on div "All Members 304 Onboarding 88 NEW Edit role Edit team Edit program Export Selec…" at bounding box center [858, 270] width 1283 height 401
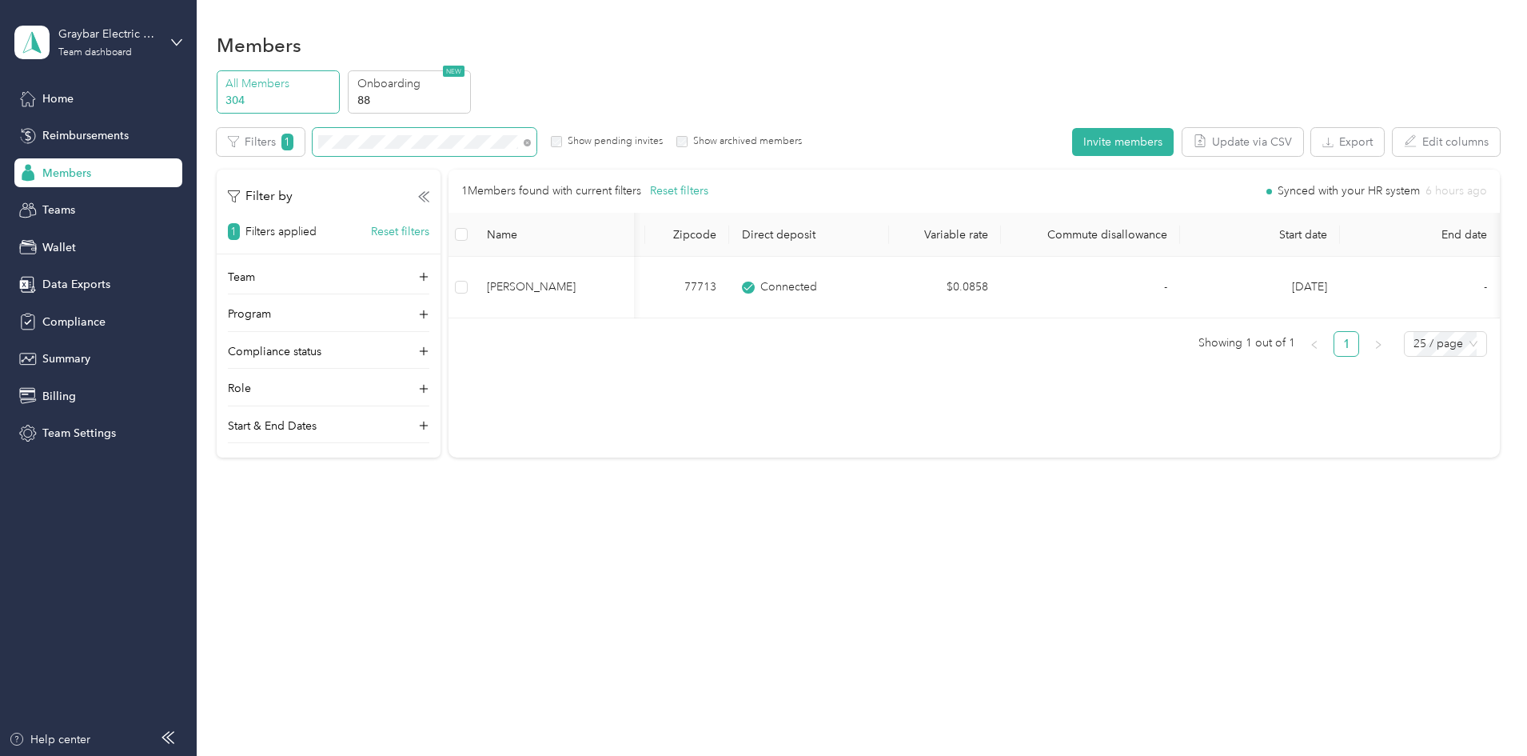
scroll to position [0, 563]
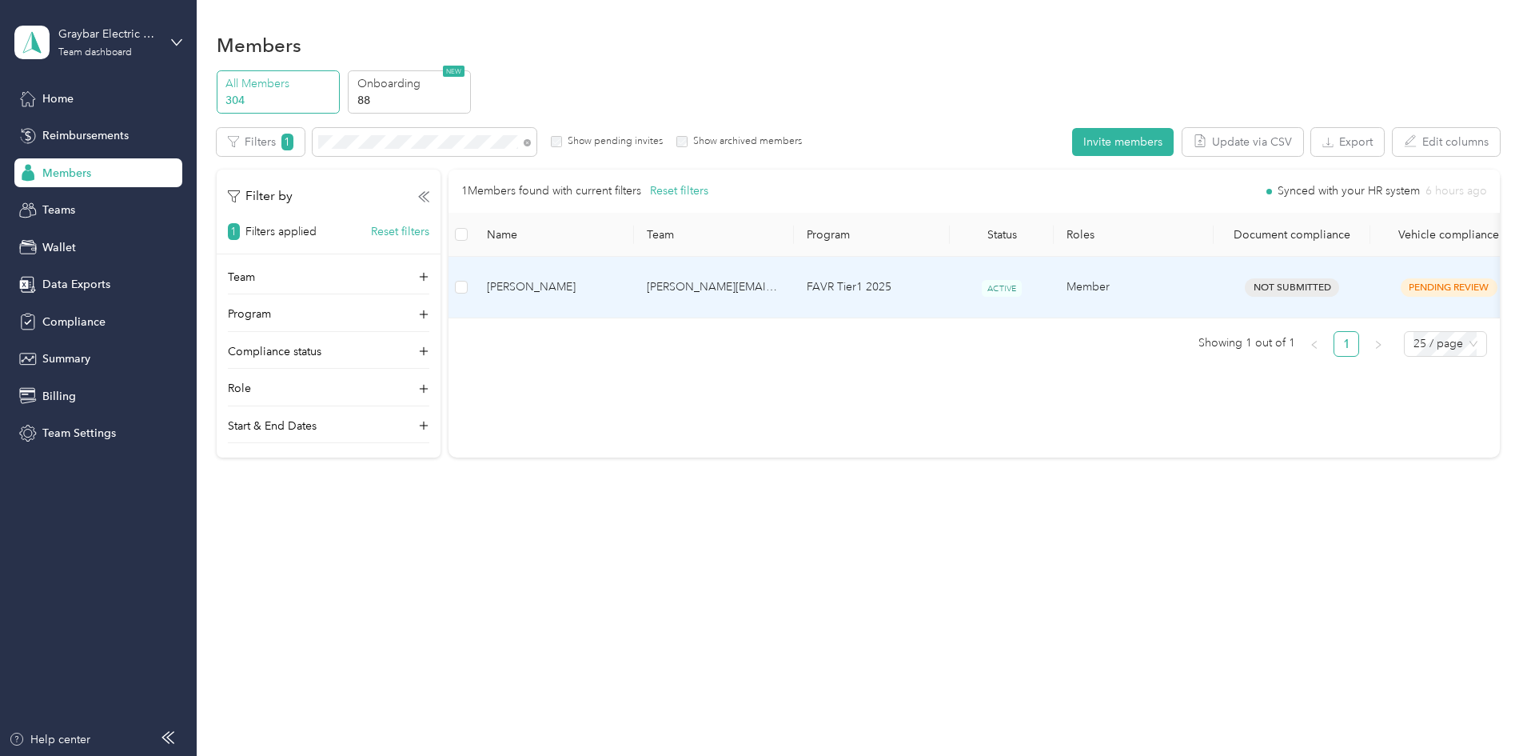
click at [634, 289] on td "[PERSON_NAME]" at bounding box center [554, 288] width 160 height 62
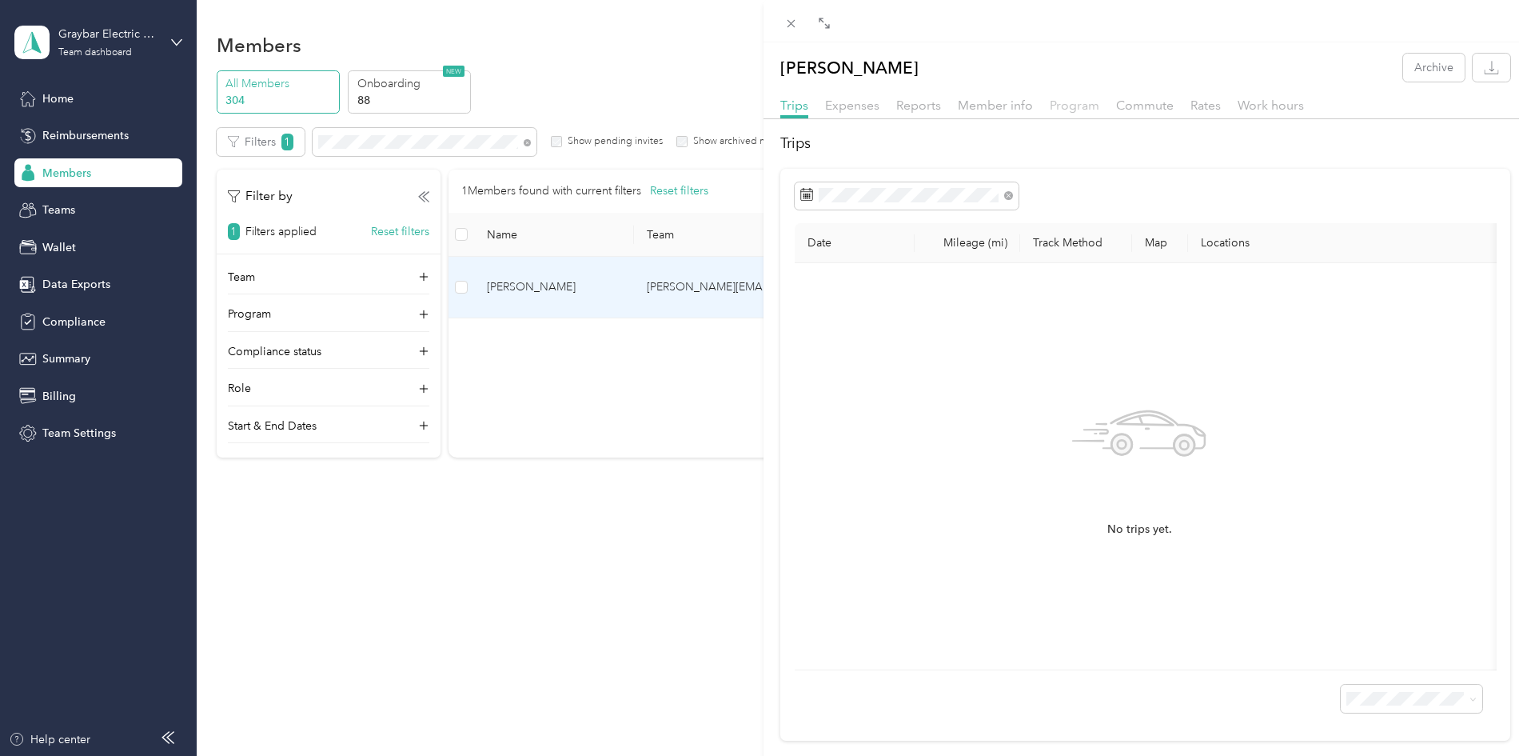
click at [1057, 112] on span "Program" at bounding box center [1075, 105] width 50 height 15
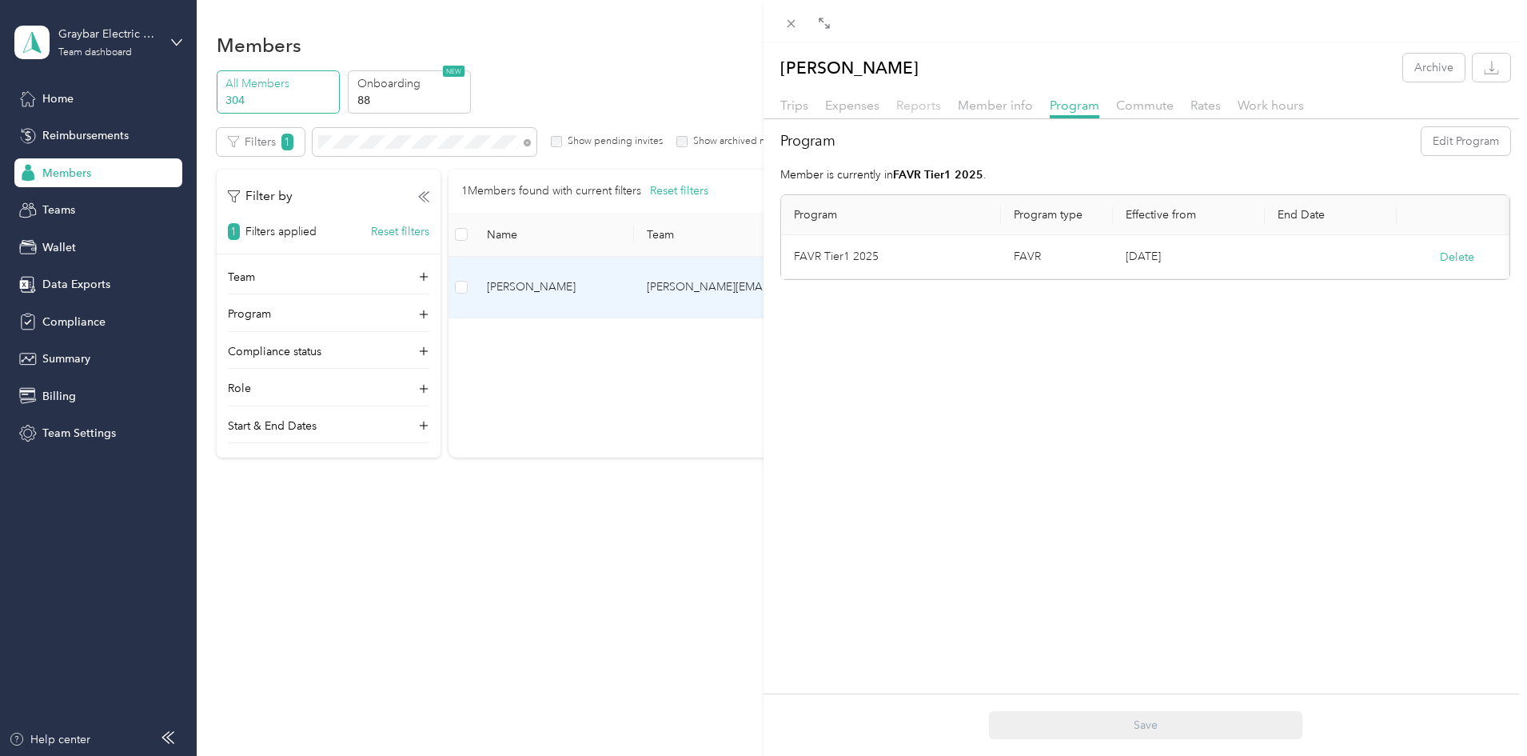
click at [918, 108] on span "Reports" at bounding box center [918, 105] width 45 height 15
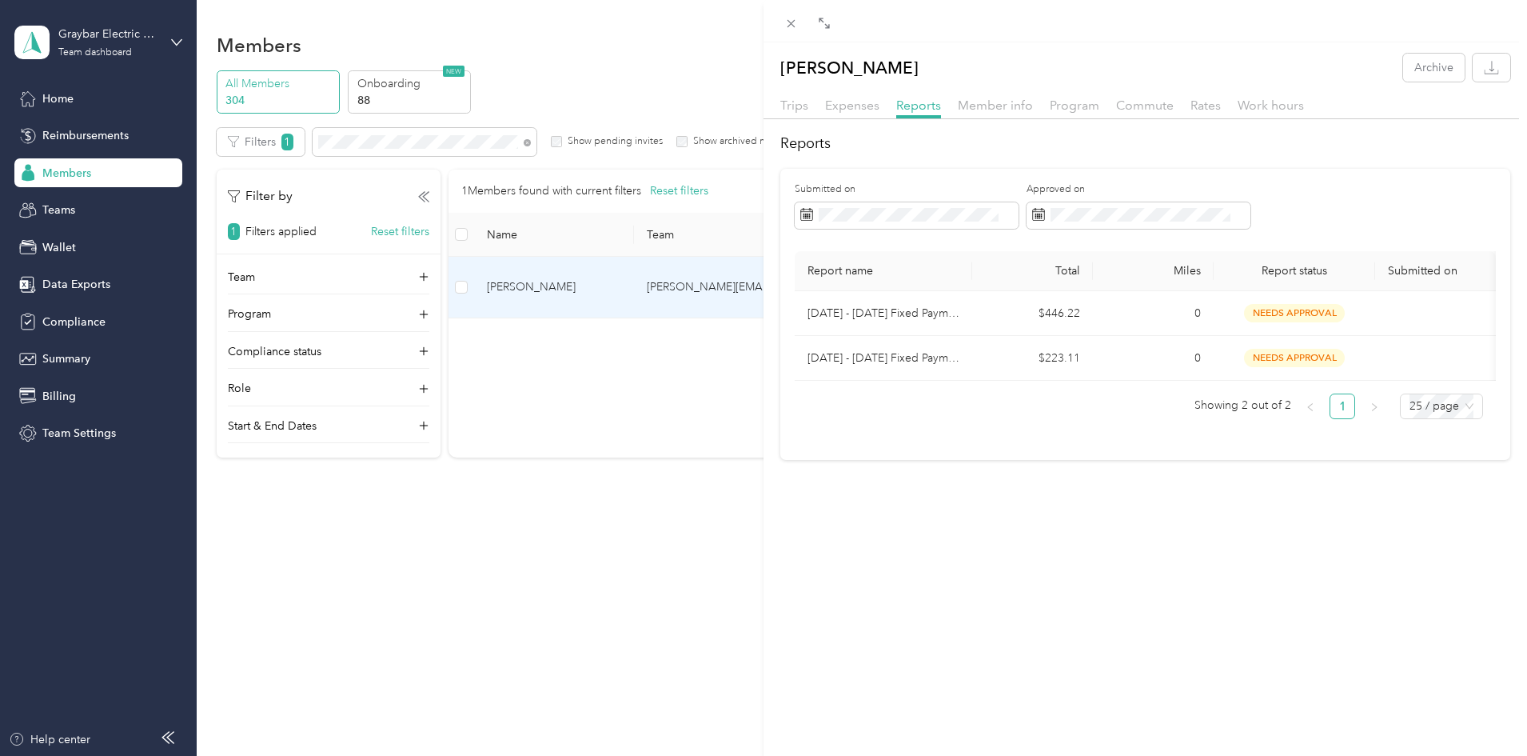
click at [782, 35] on div at bounding box center [1146, 21] width 764 height 42
click at [792, 32] on div "Close" at bounding box center [792, 38] width 40 height 28
click at [786, 26] on icon at bounding box center [791, 24] width 14 height 14
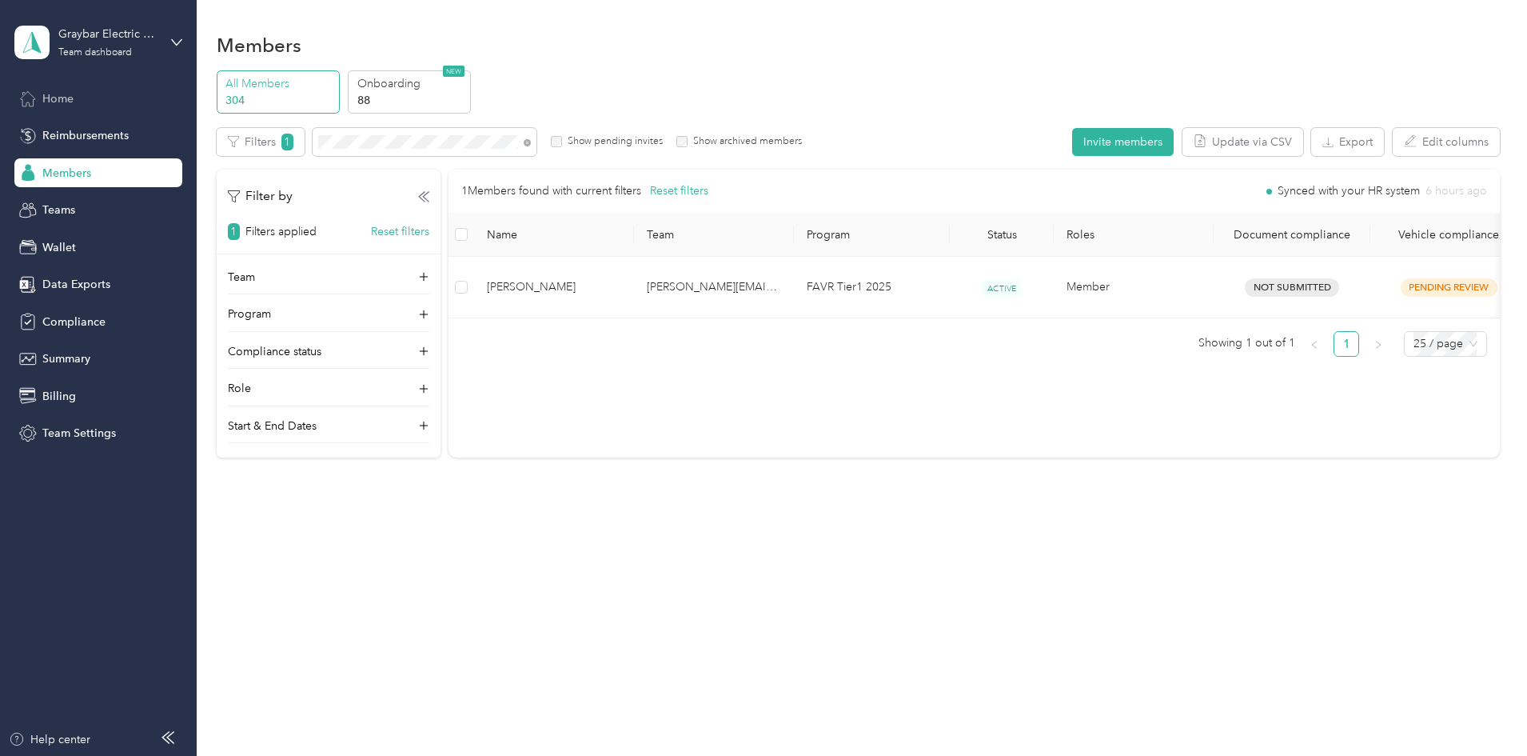
click at [72, 95] on span "Home" at bounding box center [57, 98] width 31 height 17
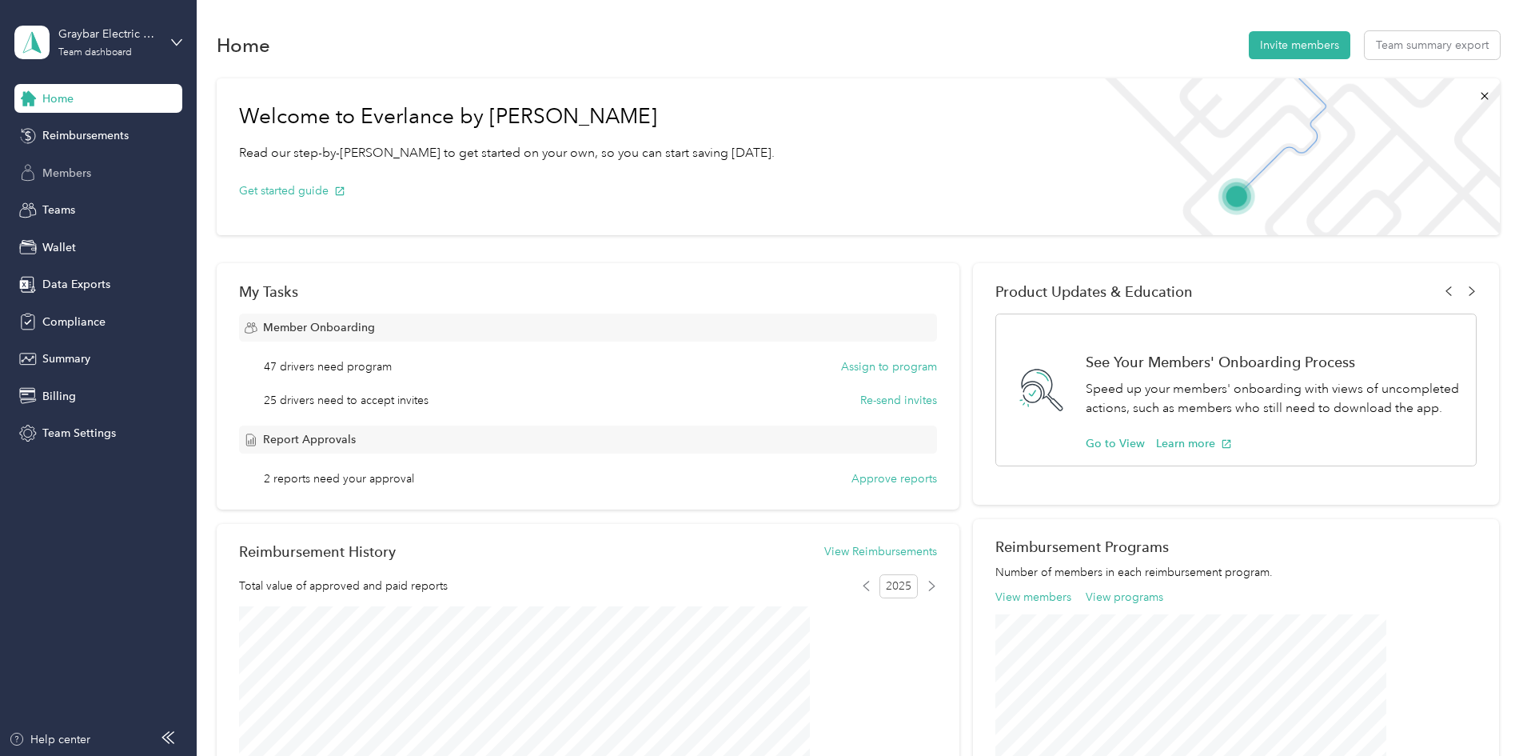
drag, startPoint x: 63, startPoint y: 186, endPoint x: 66, endPoint y: 170, distance: 17.1
click at [63, 183] on div "Members" at bounding box center [98, 172] width 168 height 29
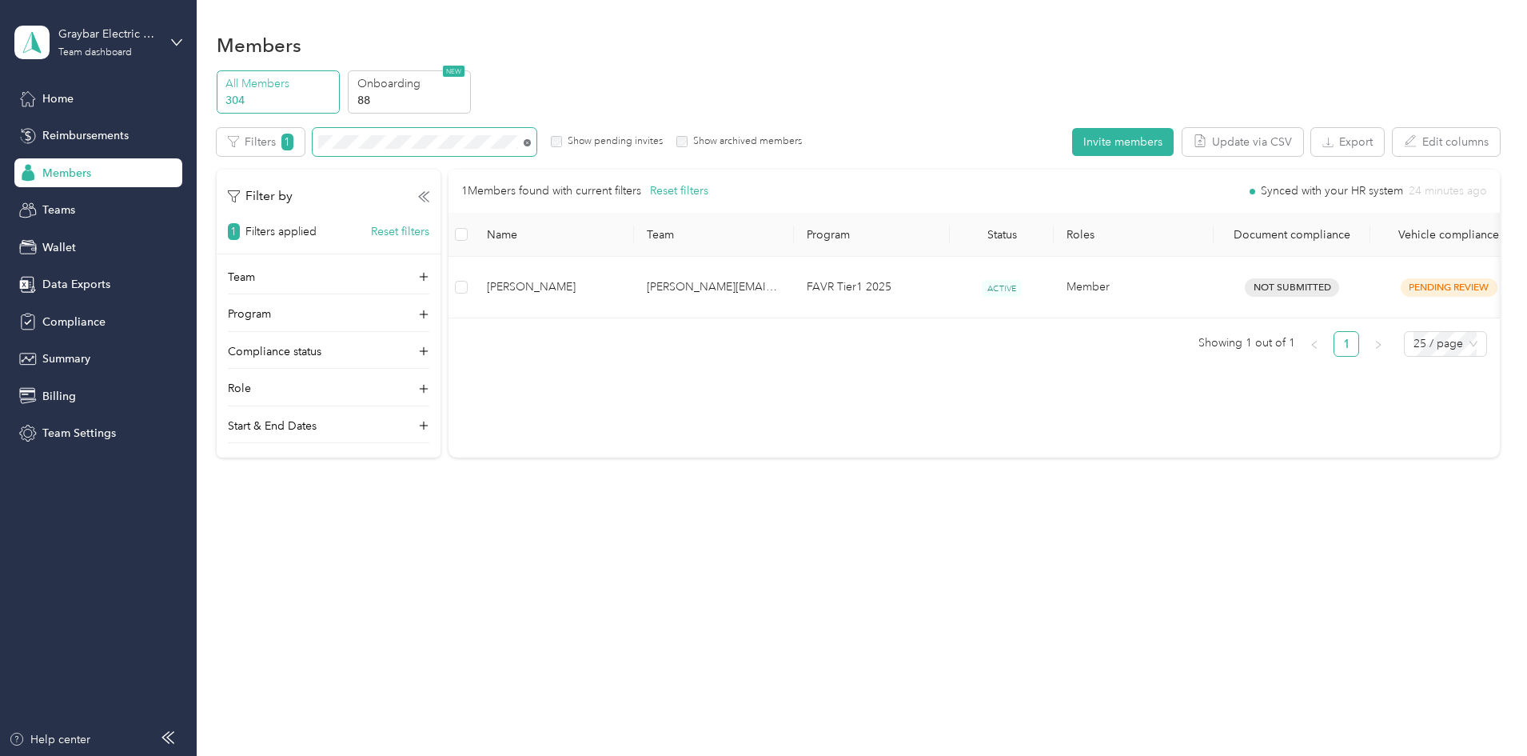
click at [531, 145] on icon at bounding box center [527, 142] width 7 height 7
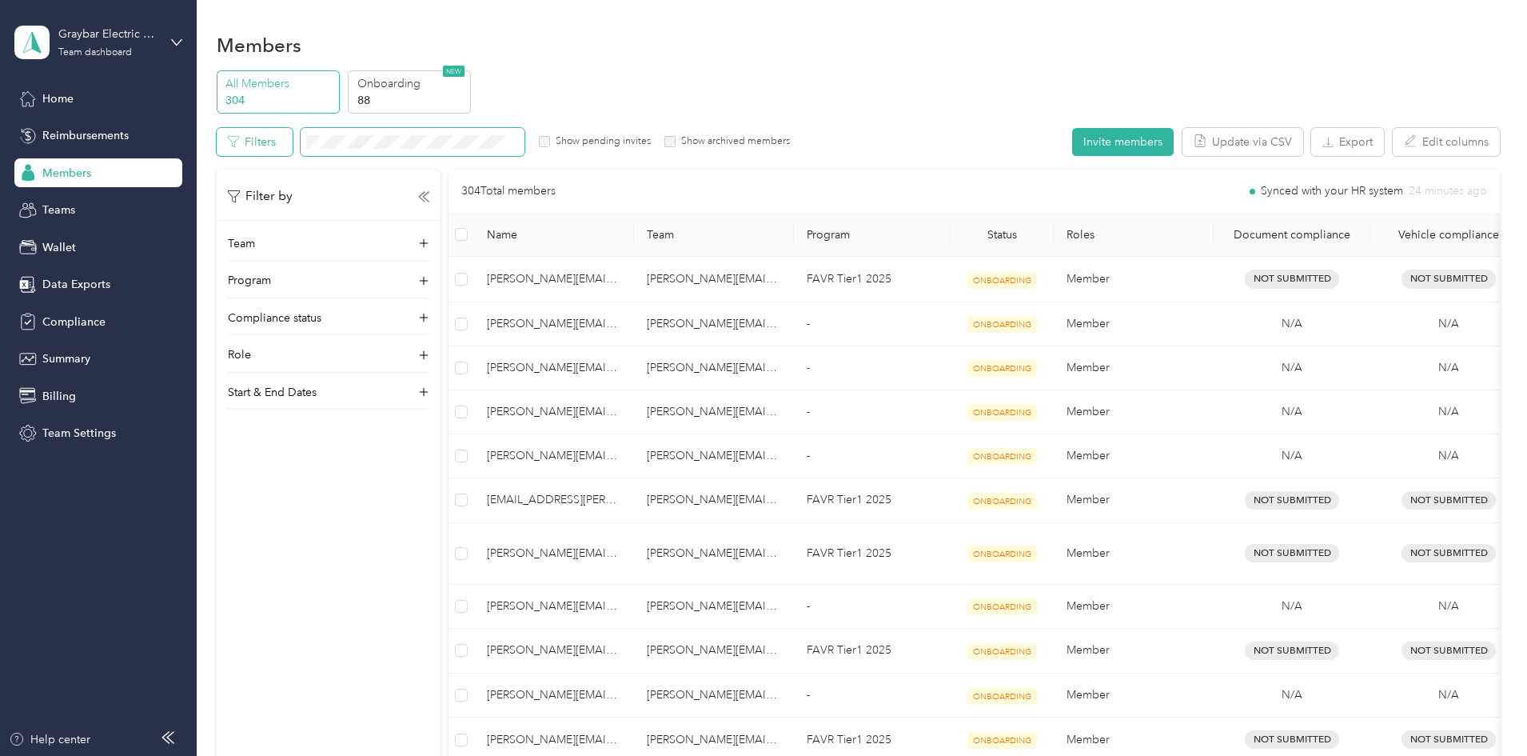
click at [293, 140] on button "Filters" at bounding box center [255, 142] width 76 height 28
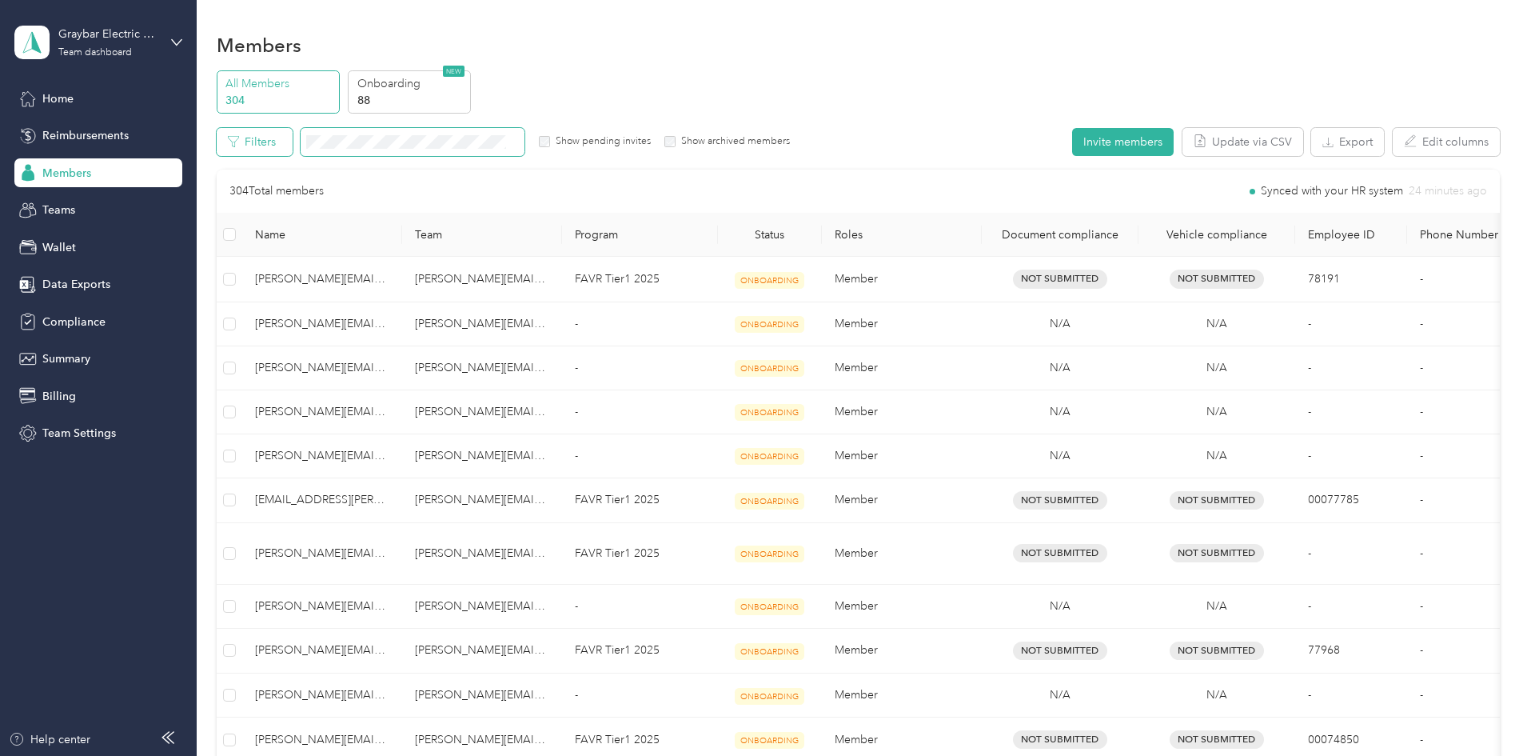
click at [293, 150] on button "Filters" at bounding box center [255, 142] width 76 height 28
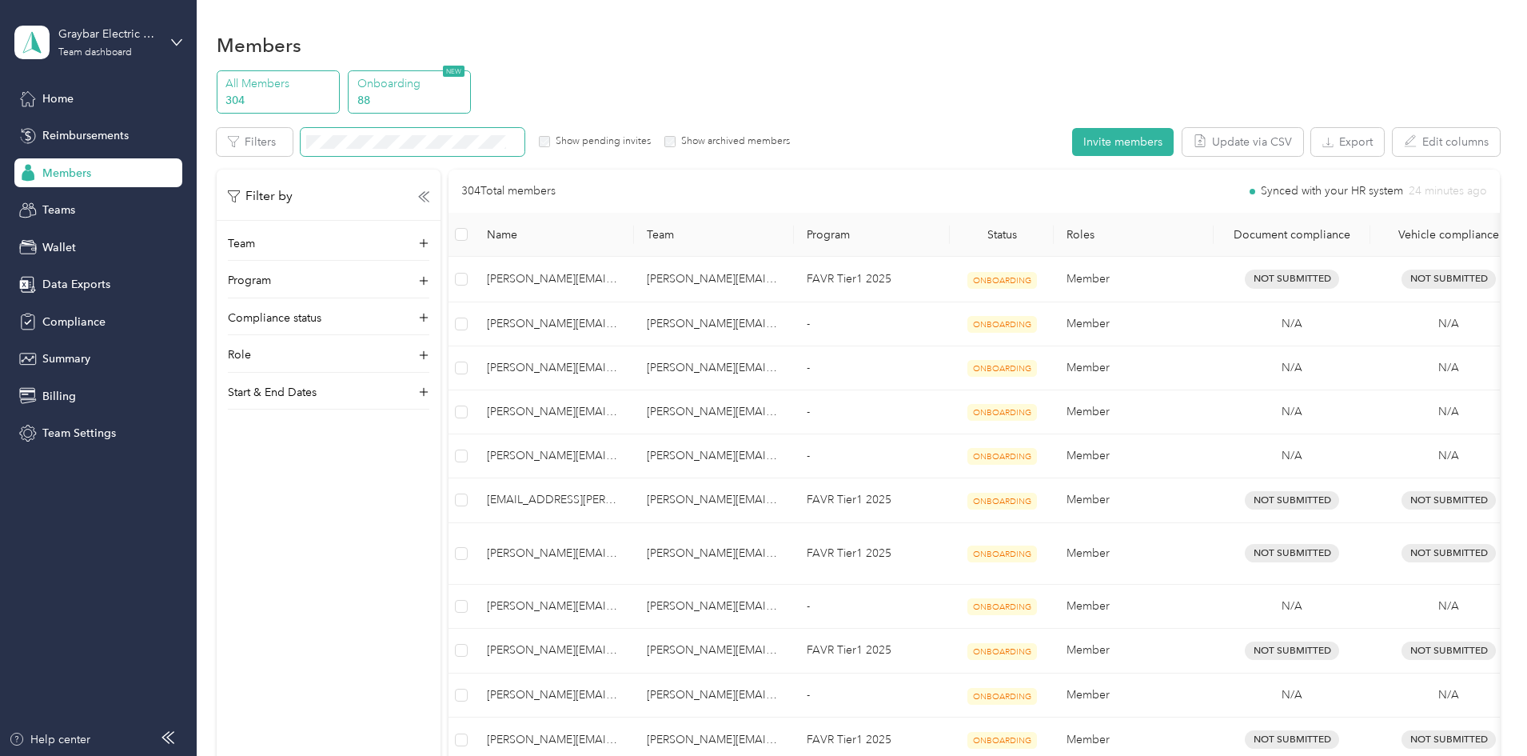
drag, startPoint x: 584, startPoint y: 106, endPoint x: 576, endPoint y: 94, distance: 14.9
click at [581, 100] on div "All Members 304 Onboarding 88 NEW" at bounding box center [858, 92] width 1283 height 44
click at [471, 94] on div "Onboarding 88 NEW" at bounding box center [409, 92] width 123 height 44
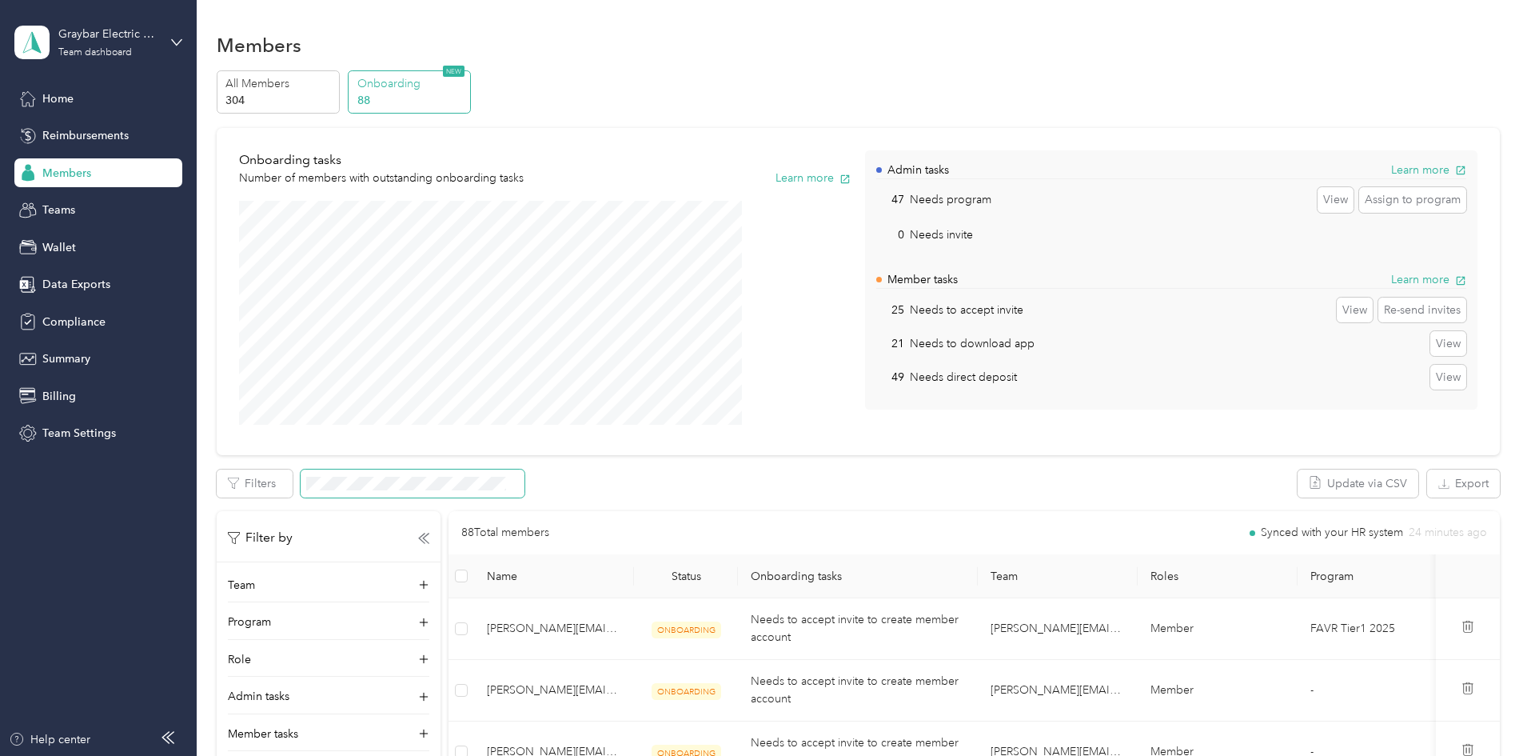
click at [41, 169] on div "Members" at bounding box center [98, 172] width 168 height 29
click at [56, 106] on div "Home" at bounding box center [98, 98] width 168 height 29
